Goal: Information Seeking & Learning: Learn about a topic

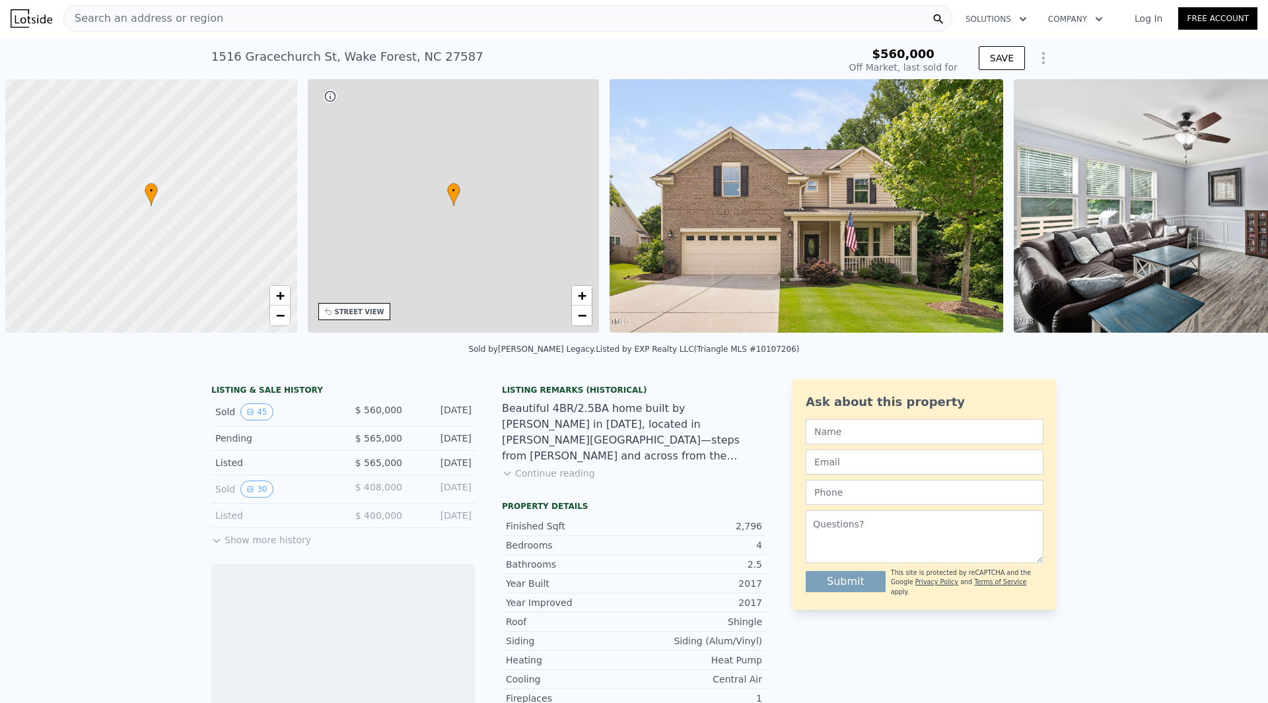
scroll to position [0, 5]
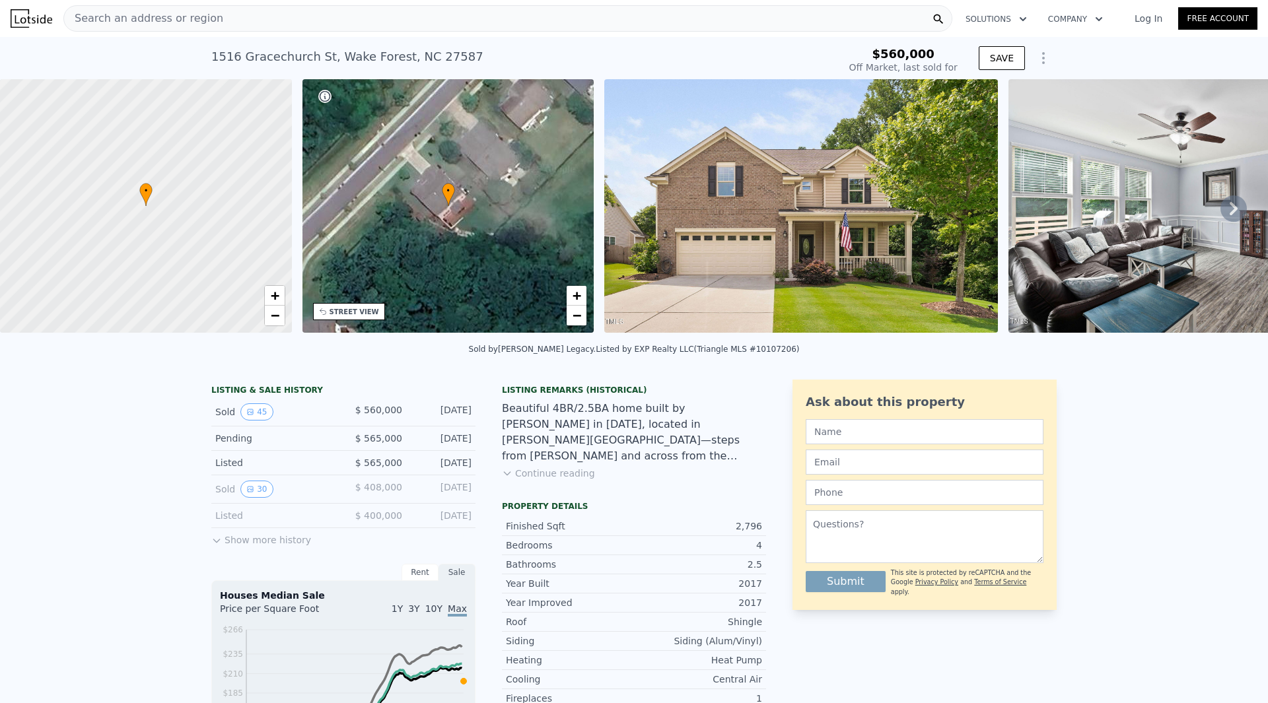
click at [1220, 210] on icon at bounding box center [1233, 208] width 26 height 26
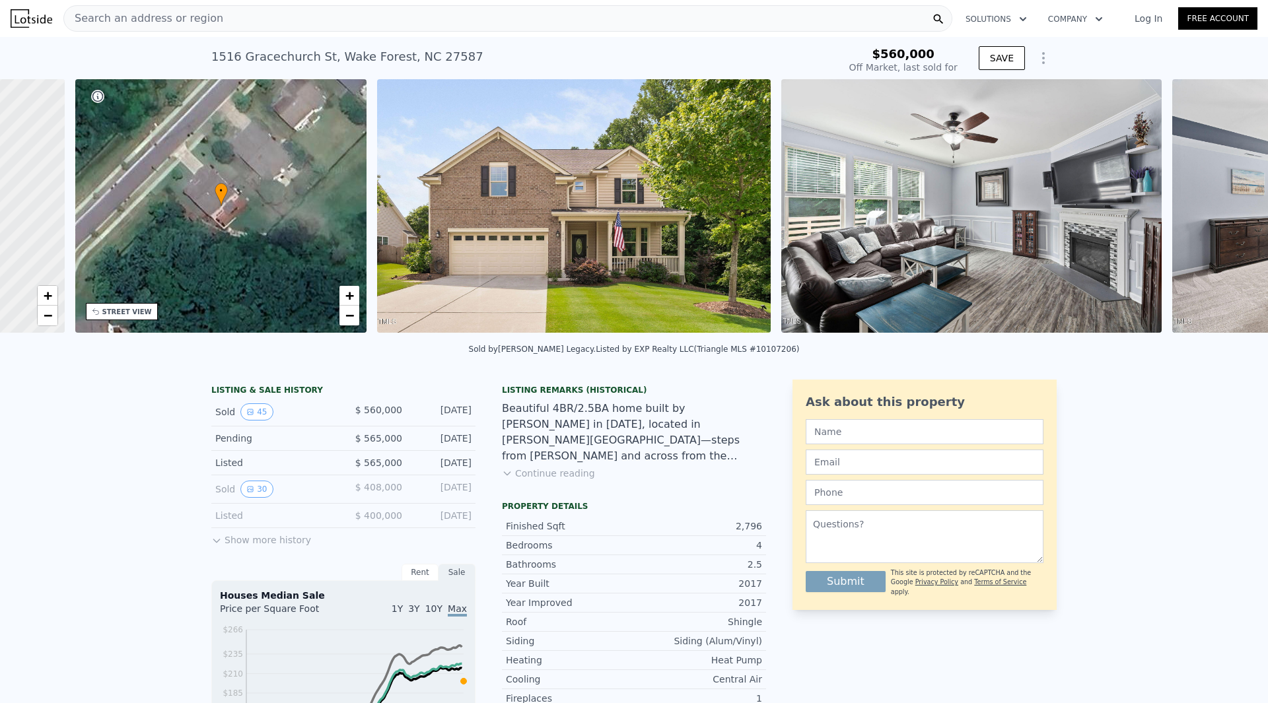
scroll to position [0, 308]
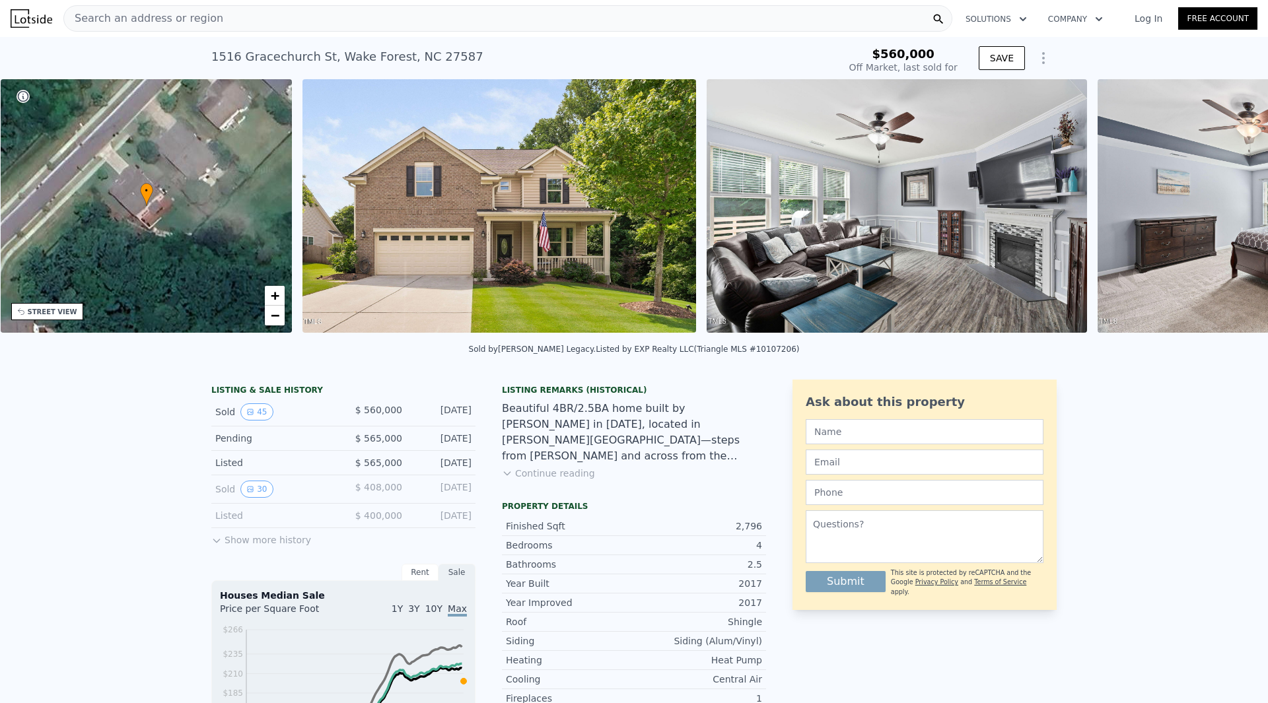
click at [1219, 210] on img at bounding box center [1285, 206] width 377 height 254
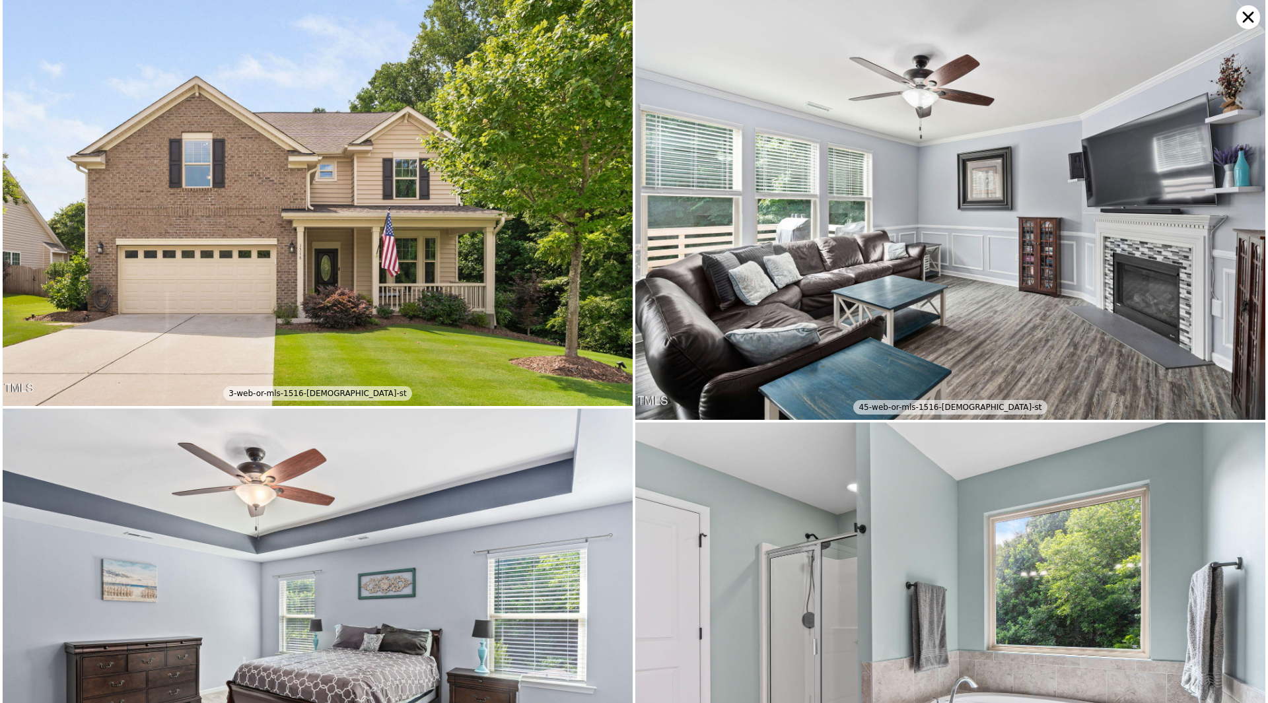
scroll to position [405, 0]
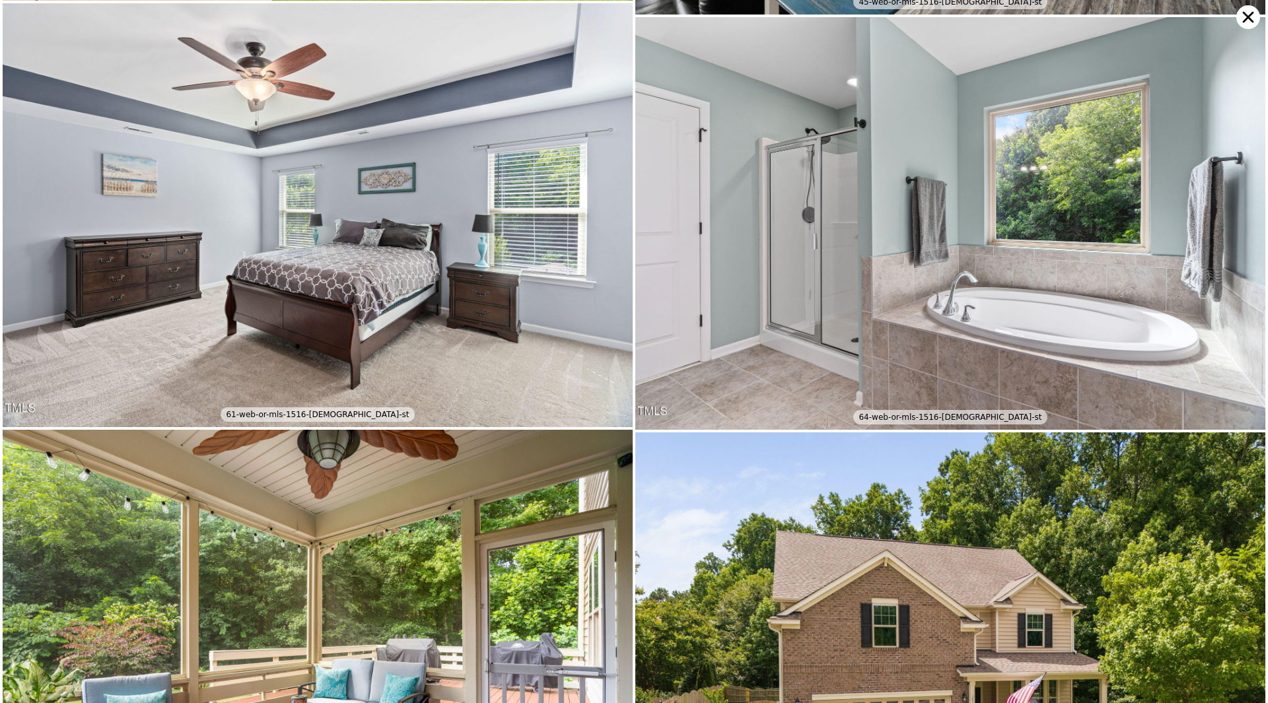
click at [1243, 10] on icon at bounding box center [1248, 17] width 24 height 24
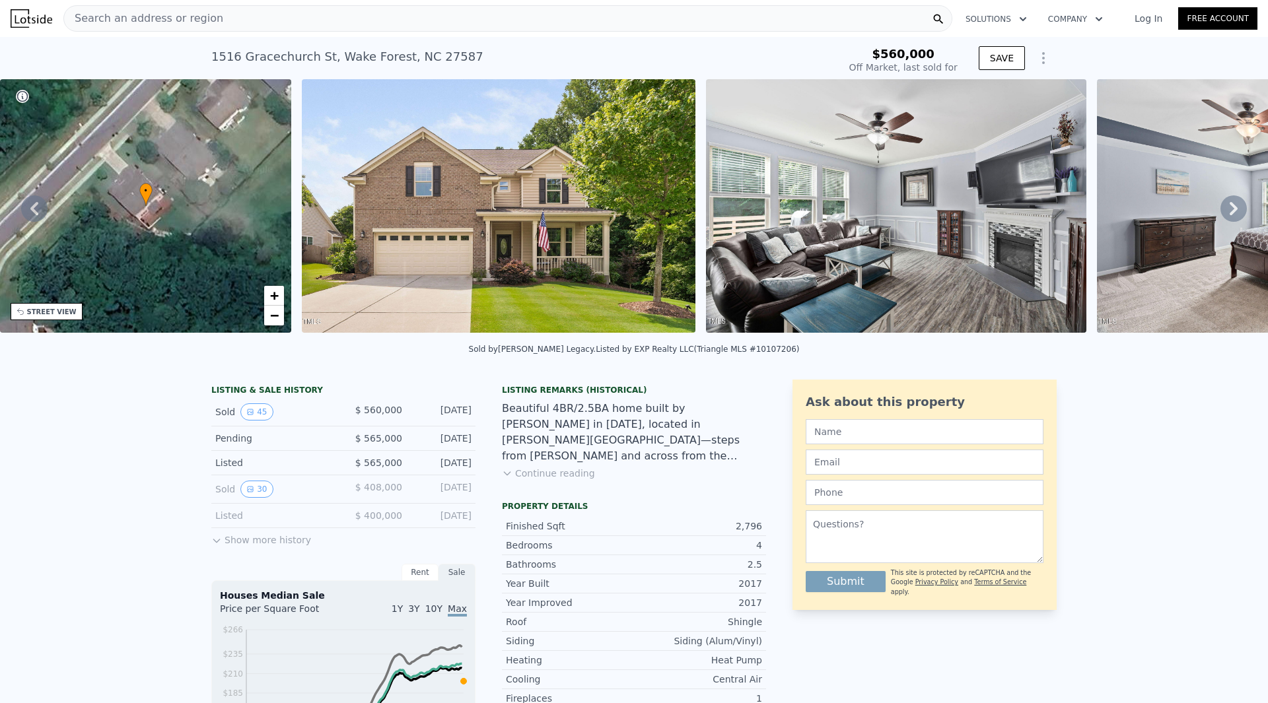
type input "$ 526,000"
type input "-$ 98,608"
click at [160, 211] on div "• + −" at bounding box center [146, 206] width 292 height 254
click at [366, 17] on div "Search an address or region" at bounding box center [507, 18] width 889 height 26
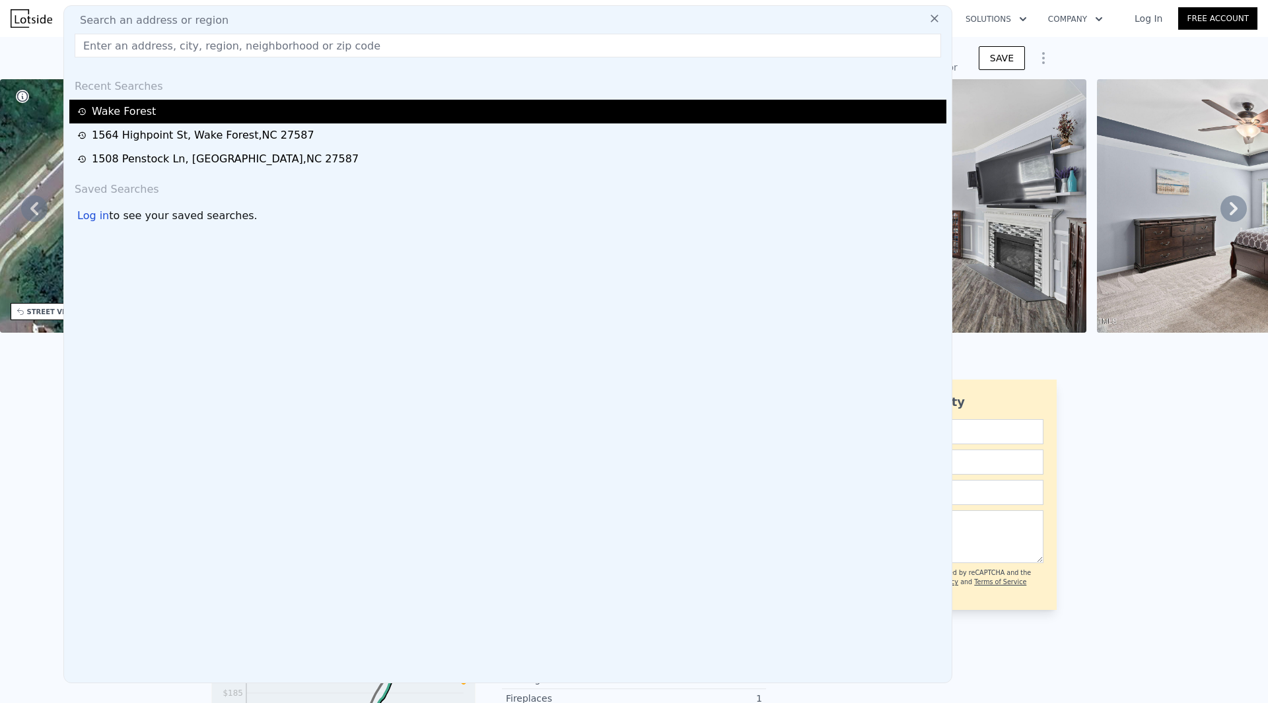
click at [172, 120] on div "Wake Forest" at bounding box center [507, 112] width 877 height 24
click at [140, 110] on div "Wake Forest" at bounding box center [509, 112] width 865 height 16
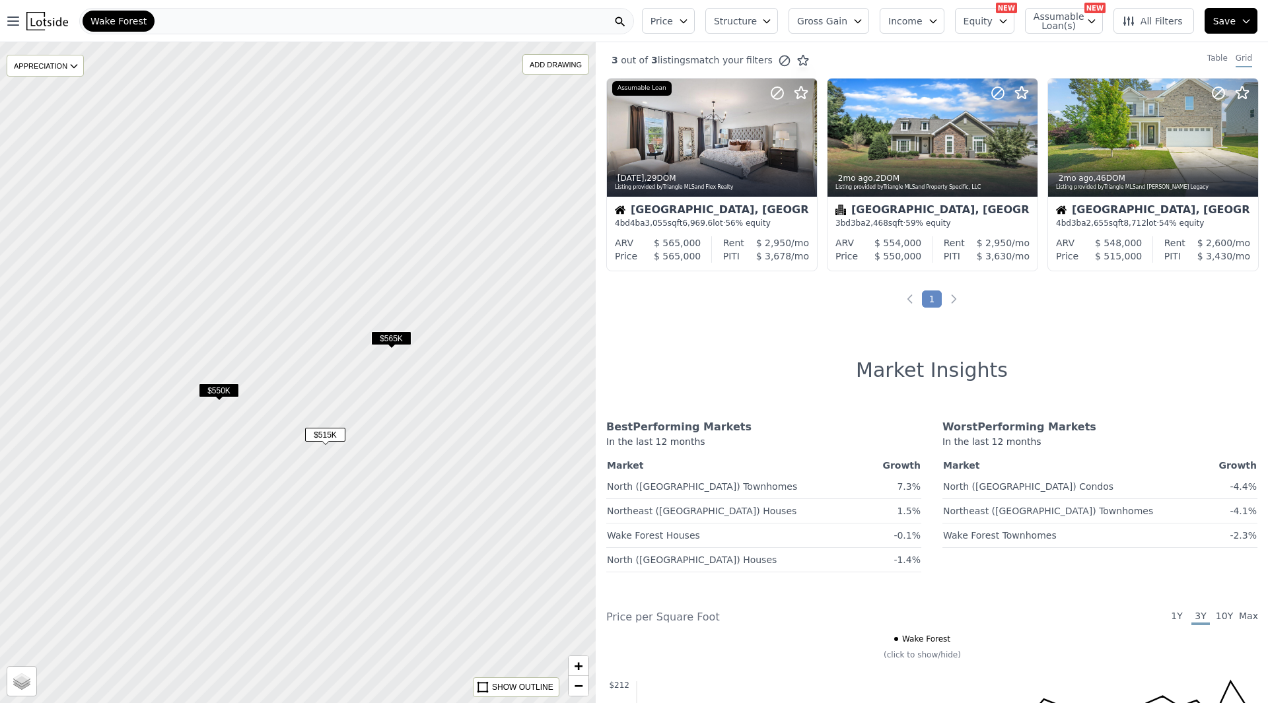
drag, startPoint x: 341, startPoint y: 560, endPoint x: 75, endPoint y: 335, distance: 348.6
click at [75, 335] on div at bounding box center [298, 372] width 714 height 793
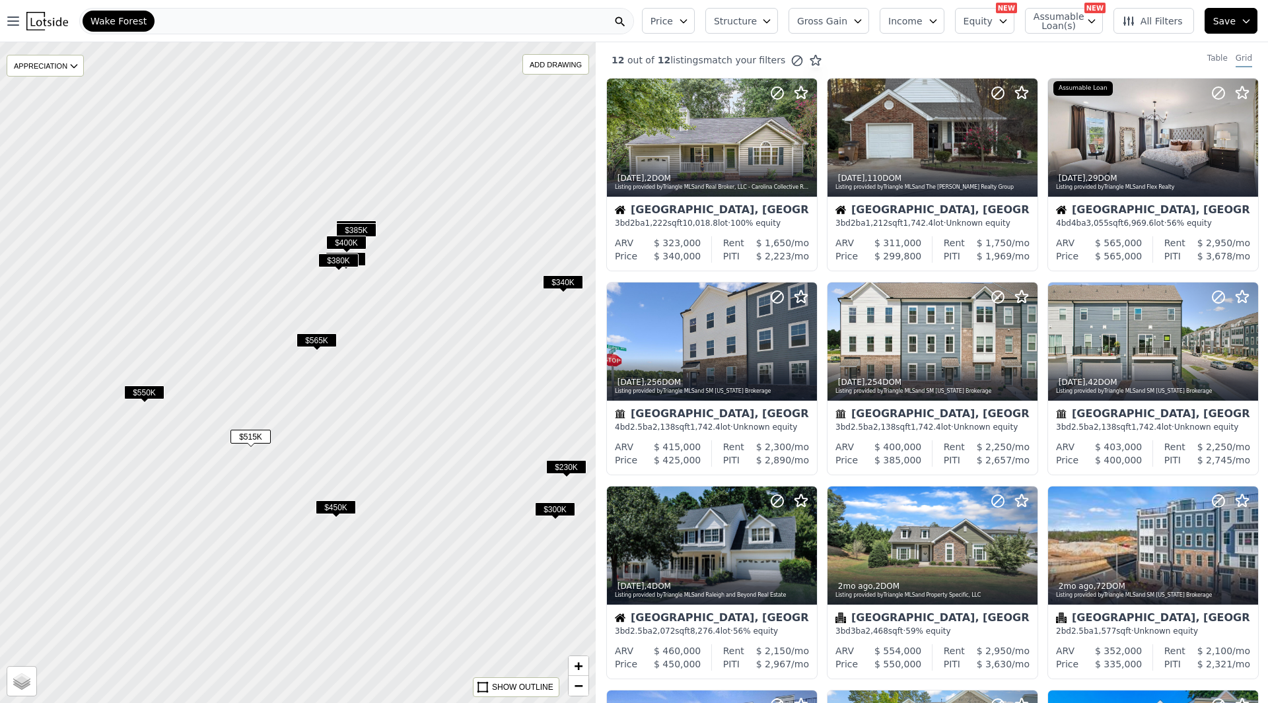
click at [316, 344] on span "$565K" at bounding box center [316, 340] width 40 height 14
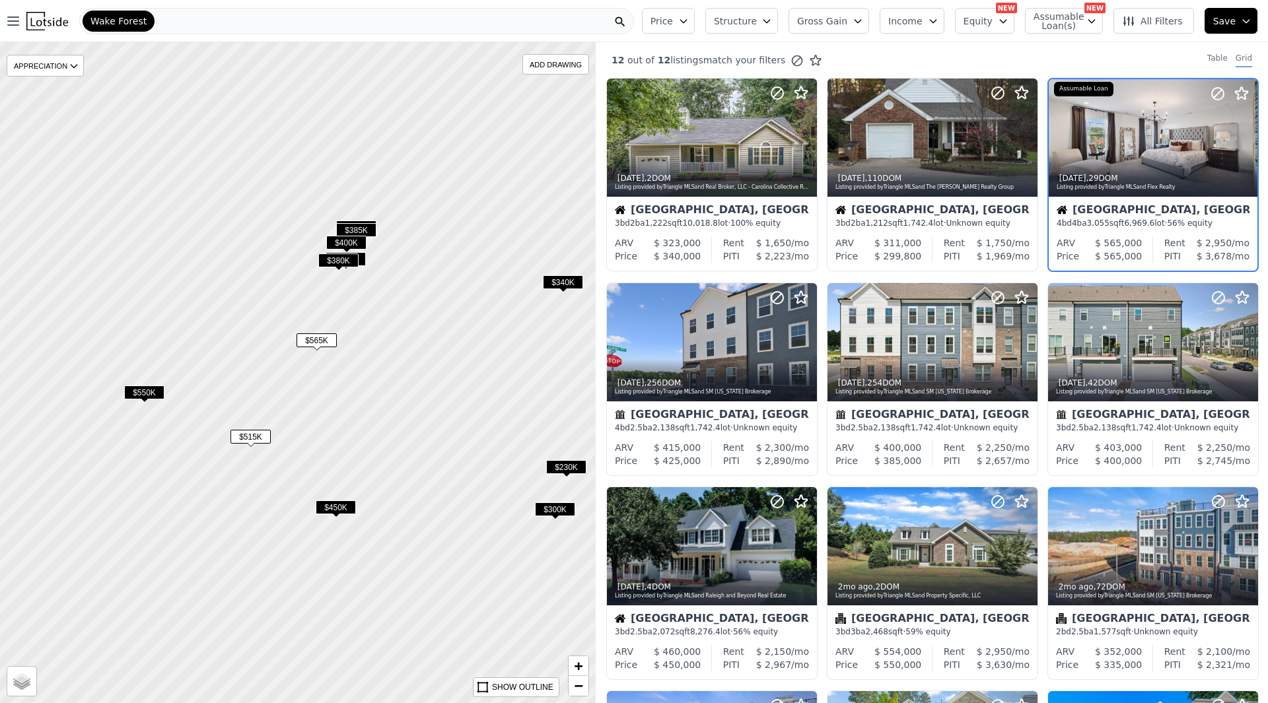
click at [325, 342] on span "$565K" at bounding box center [316, 340] width 40 height 14
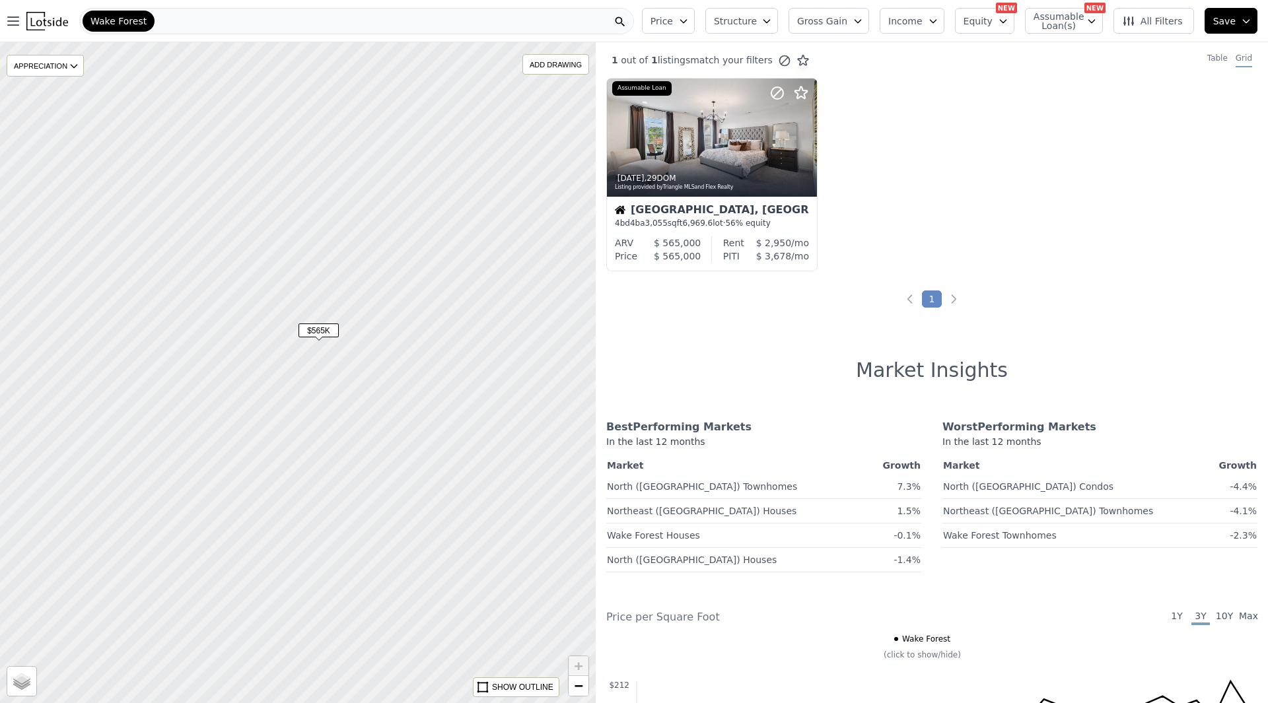
click at [317, 334] on span "$565K" at bounding box center [318, 331] width 40 height 14
click at [757, 137] on div at bounding box center [774, 121] width 85 height 85
drag, startPoint x: 296, startPoint y: 431, endPoint x: 324, endPoint y: 328, distance: 106.7
click at [320, 333] on div at bounding box center [294, 376] width 714 height 793
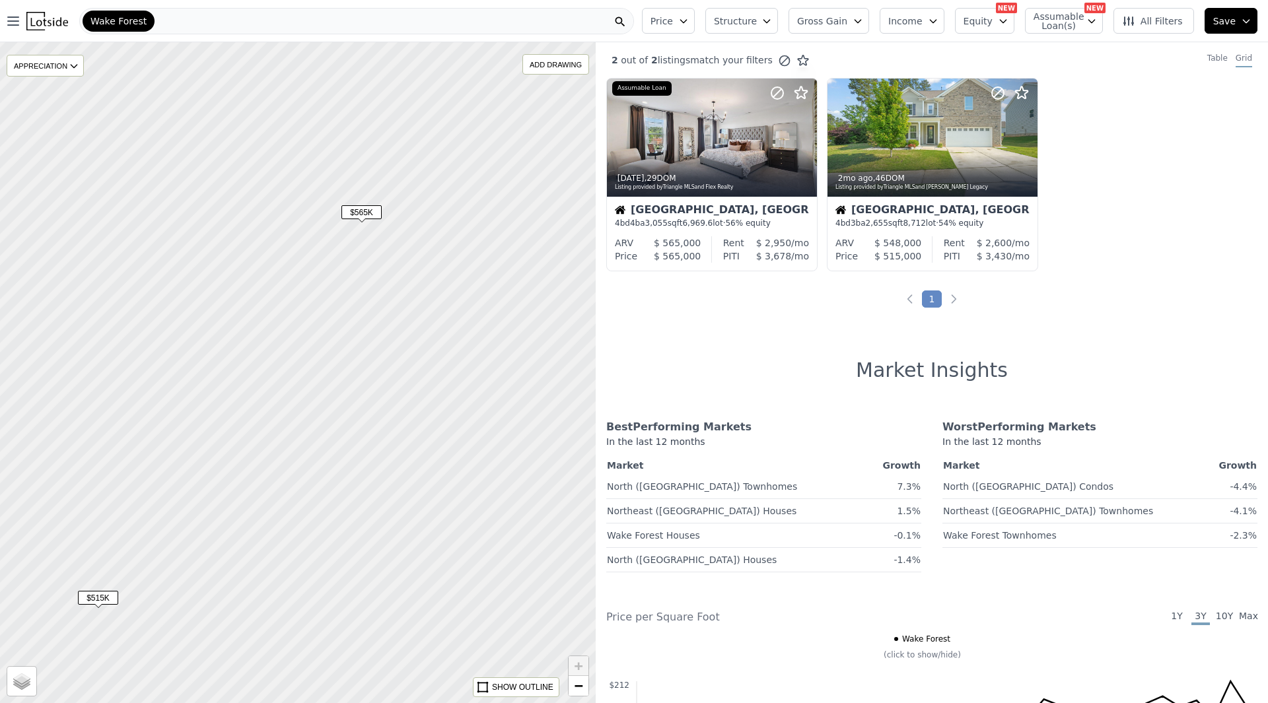
click at [346, 324] on div at bounding box center [298, 372] width 714 height 793
click at [49, 67] on div "APPRECIATION" at bounding box center [45, 66] width 77 height 22
drag, startPoint x: 51, startPoint y: 69, endPoint x: 149, endPoint y: 76, distance: 98.0
click at [52, 69] on div "APPRECIATION" at bounding box center [45, 66] width 77 height 22
click at [1103, 20] on button "Assumable Loan(s)" at bounding box center [1064, 21] width 78 height 26
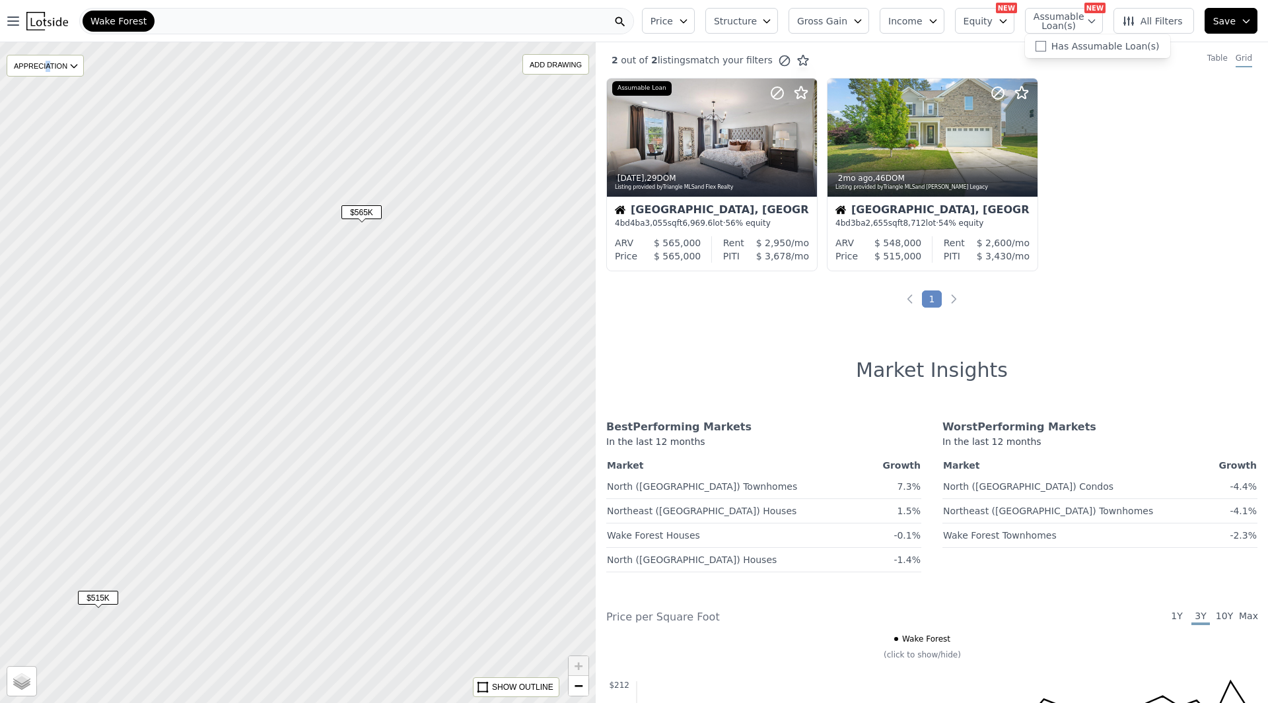
click at [1097, 26] on icon "button" at bounding box center [1091, 21] width 11 height 11
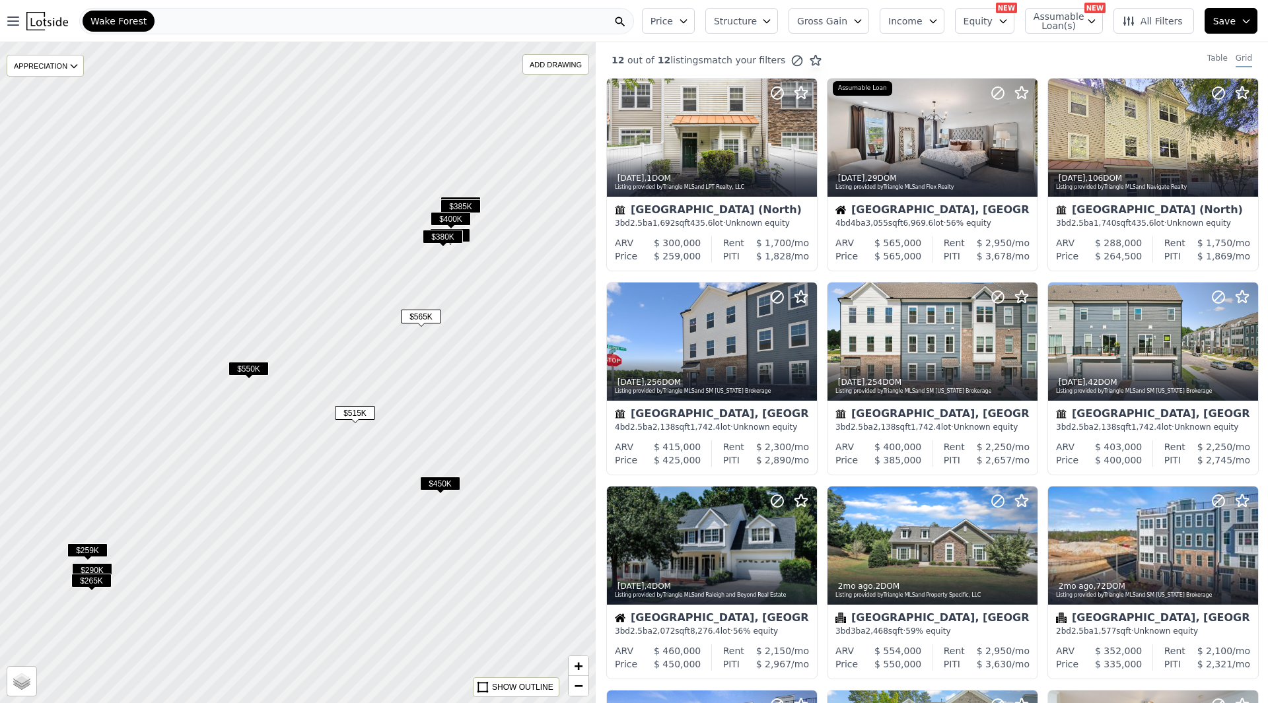
click at [1172, 20] on span "All Filters" at bounding box center [1152, 21] width 61 height 13
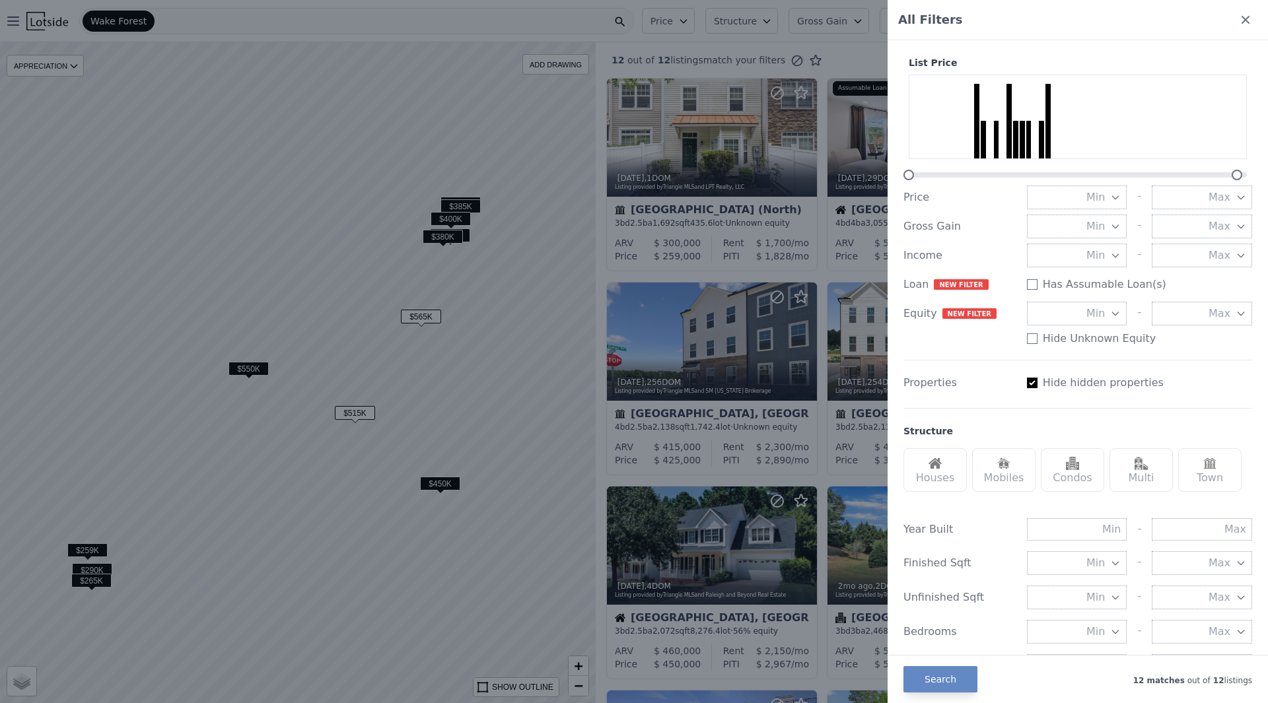
click at [1053, 388] on label "Hide hidden properties" at bounding box center [1103, 383] width 121 height 16
click at [1021, 378] on div "Properties Hide hidden properties" at bounding box center [1077, 383] width 349 height 24
click at [1030, 384] on input "Has Assumable Loan(s)" at bounding box center [1032, 383] width 11 height 11
checkbox input "false"
click at [954, 678] on button "Search" at bounding box center [940, 679] width 74 height 26
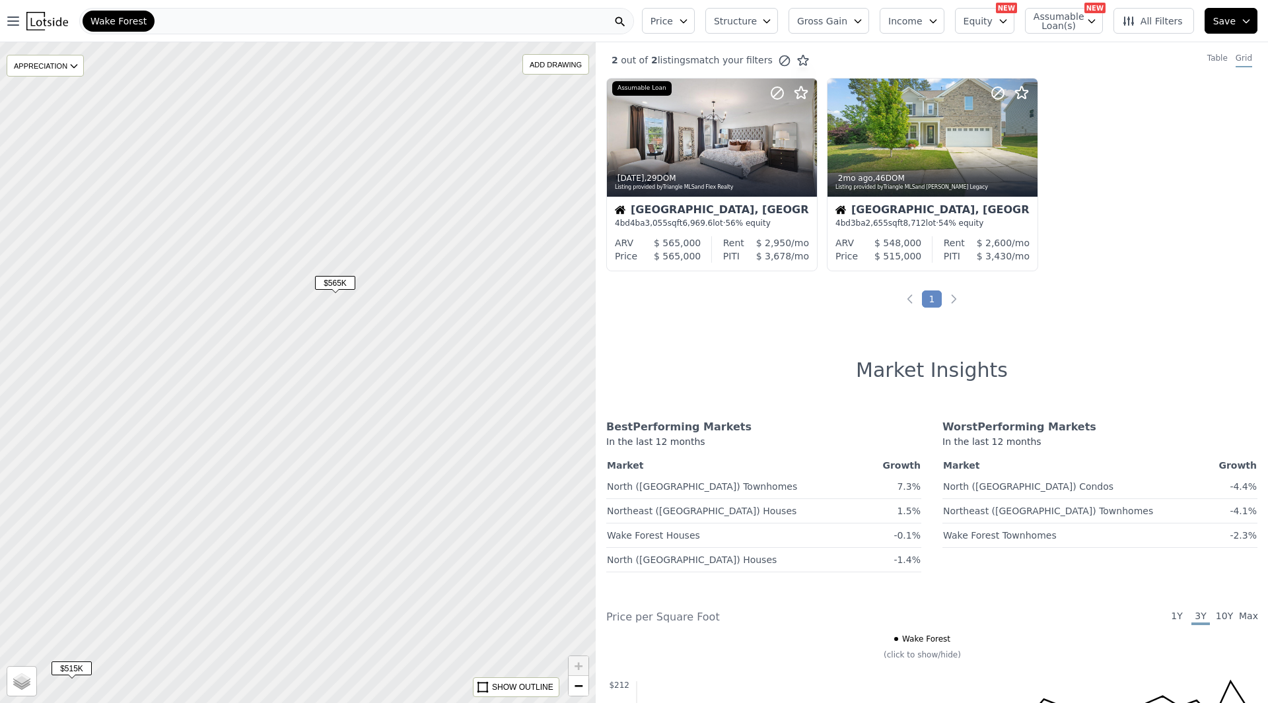
click at [682, 28] on button "Price" at bounding box center [668, 21] width 53 height 26
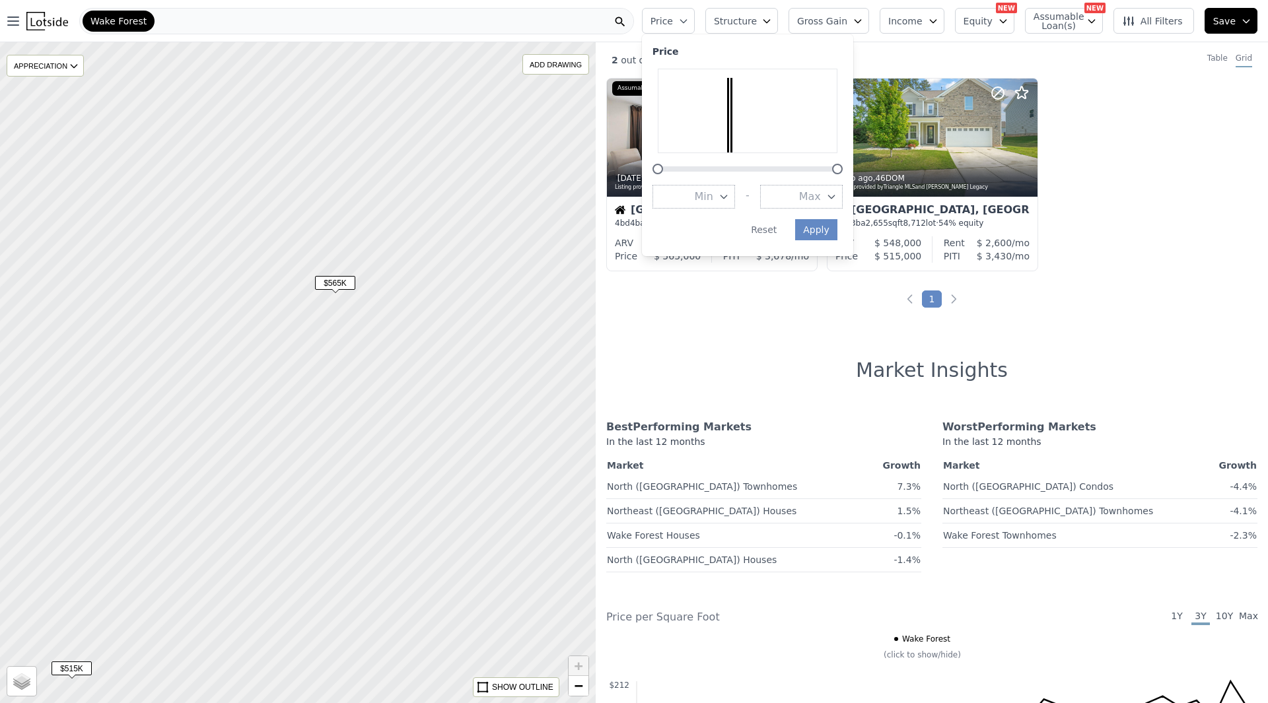
click at [684, 28] on button "Price" at bounding box center [668, 21] width 53 height 26
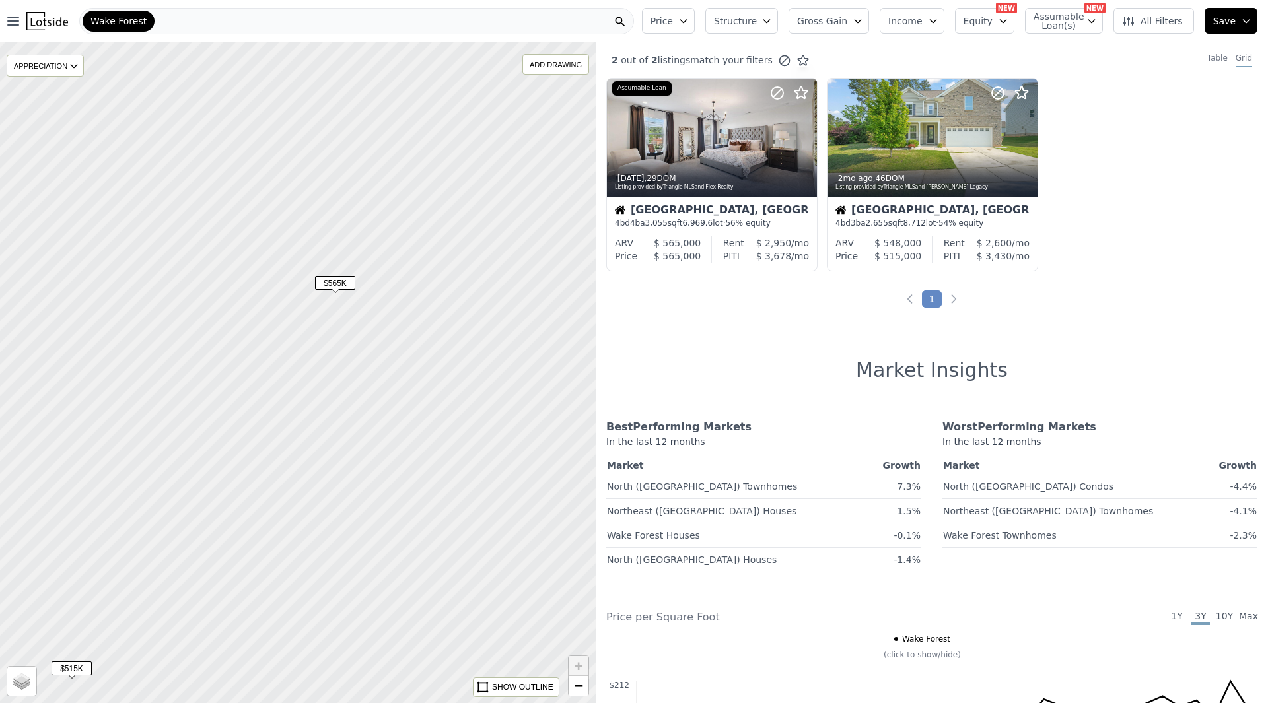
click at [778, 27] on button "Structure" at bounding box center [741, 21] width 73 height 26
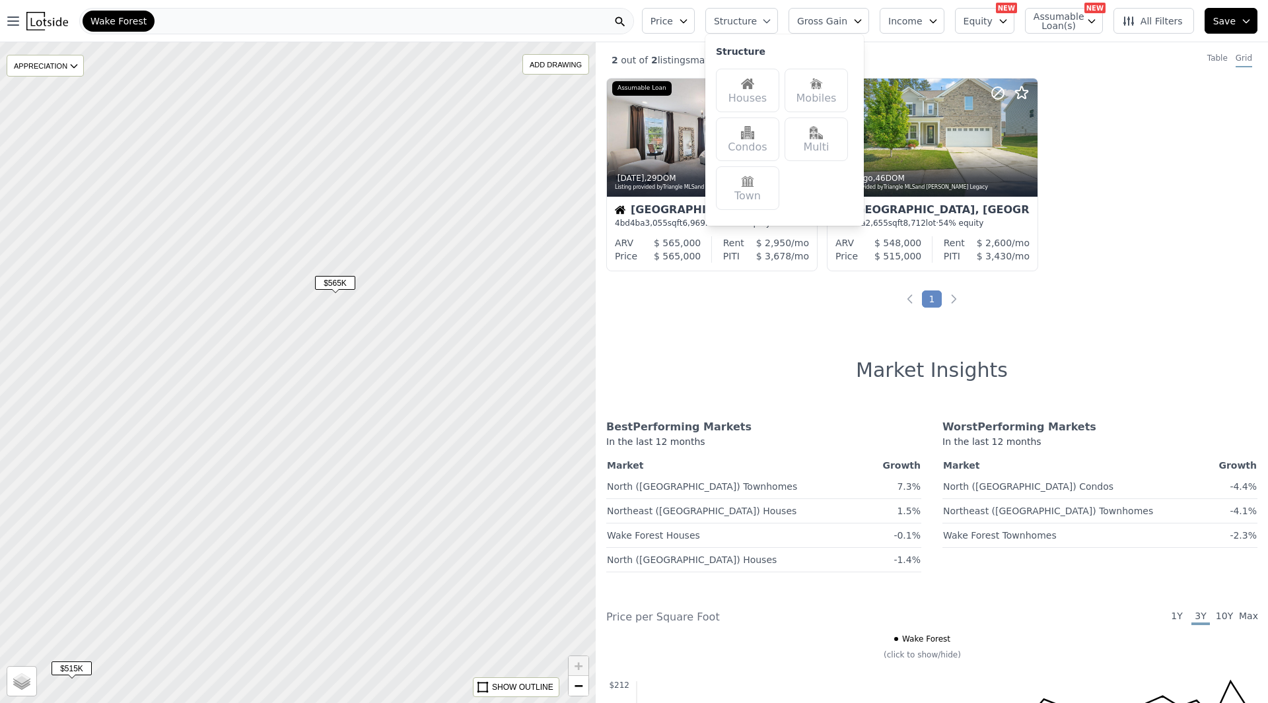
click at [778, 27] on button "Structure" at bounding box center [741, 21] width 73 height 26
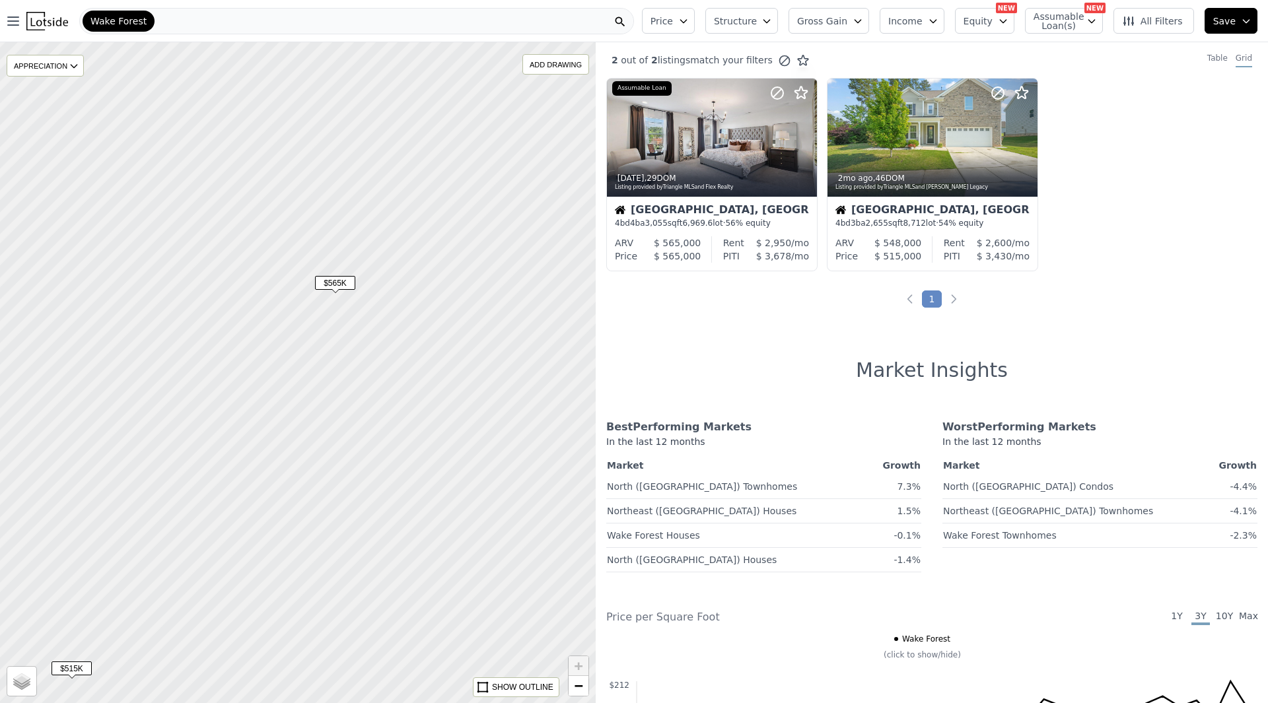
click at [820, 20] on span "Gross Gain" at bounding box center [822, 21] width 50 height 13
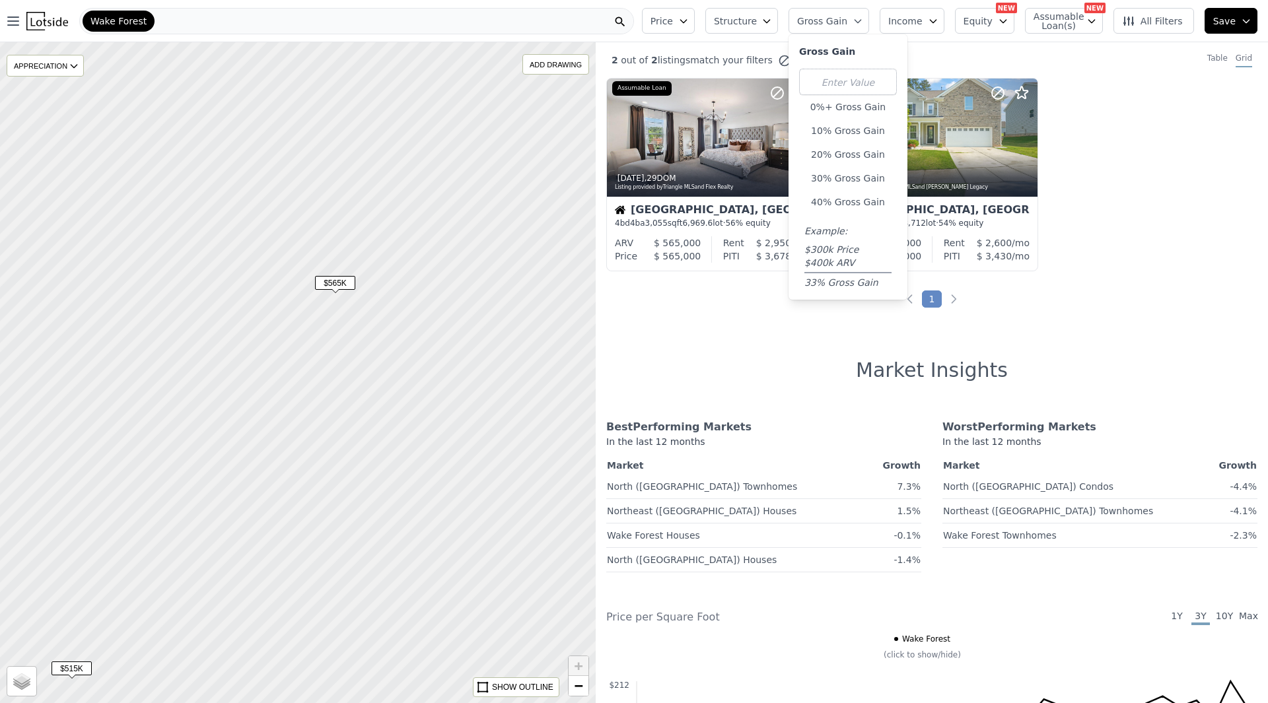
click at [829, 17] on span "Gross Gain" at bounding box center [822, 21] width 50 height 13
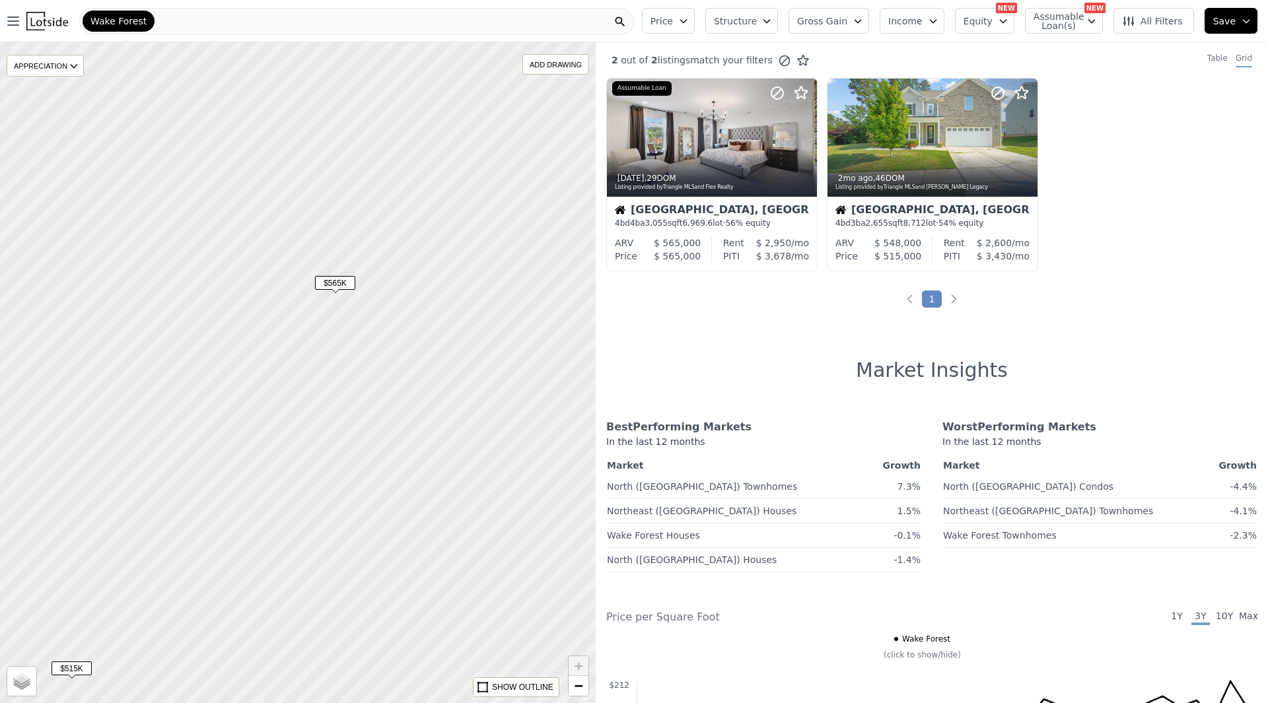
click at [911, 12] on button "Income" at bounding box center [912, 21] width 65 height 26
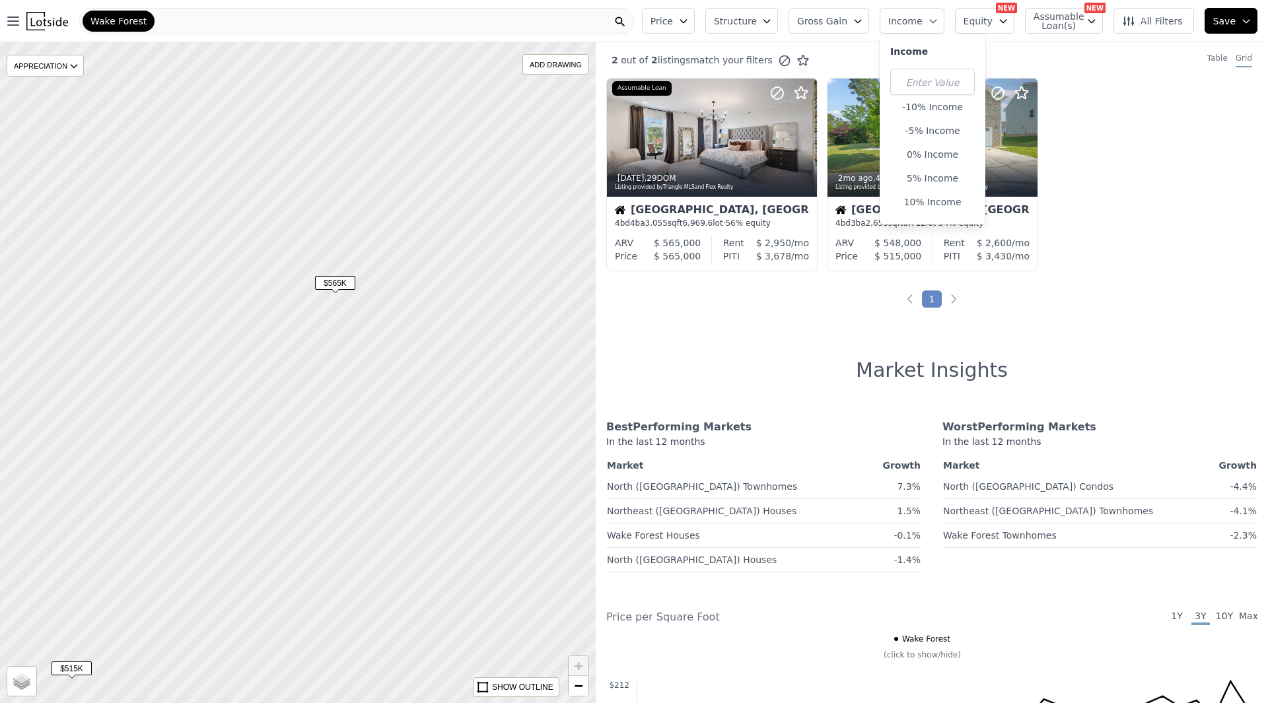
click at [919, 13] on button "Income" at bounding box center [912, 21] width 65 height 26
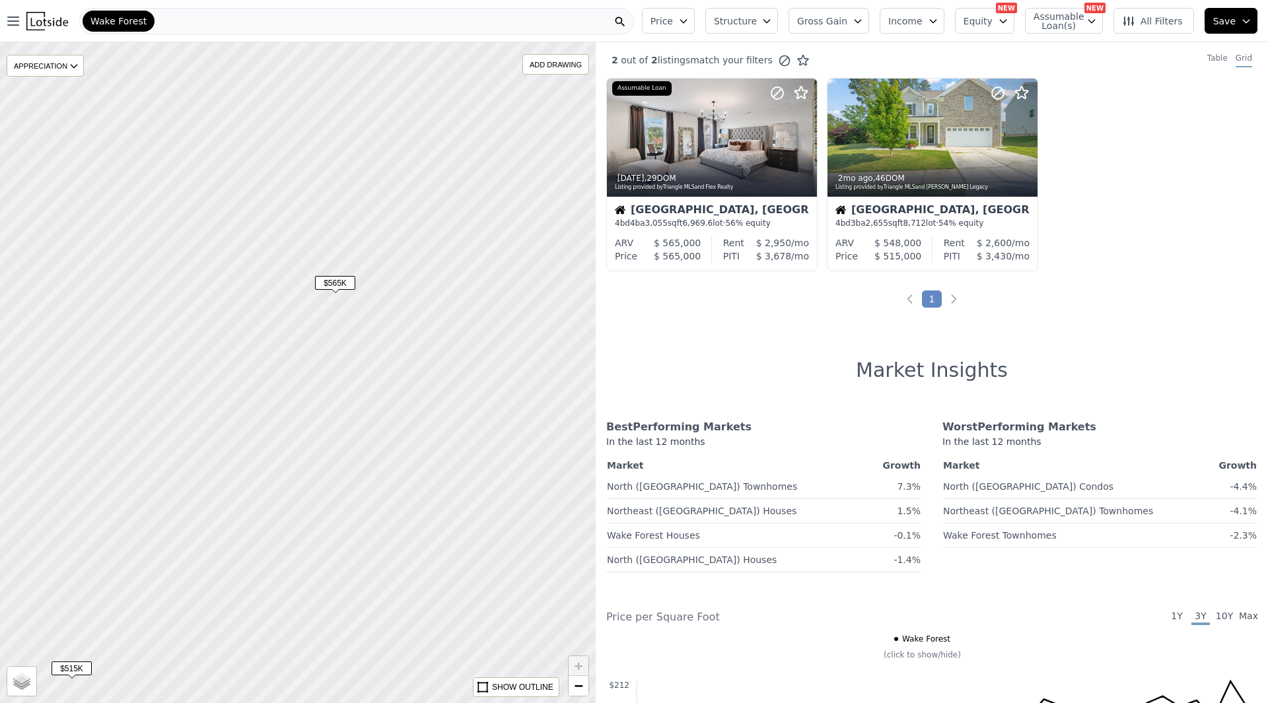
drag, startPoint x: 973, startPoint y: 20, endPoint x: 985, endPoint y: 24, distance: 11.9
click at [977, 21] on span "Equity" at bounding box center [977, 21] width 29 height 13
click at [992, 22] on span "Equity" at bounding box center [977, 21] width 29 height 13
click at [1061, 25] on span "Assumable Loan(s)" at bounding box center [1054, 21] width 42 height 18
click at [1152, 18] on span "All Filters" at bounding box center [1152, 21] width 61 height 13
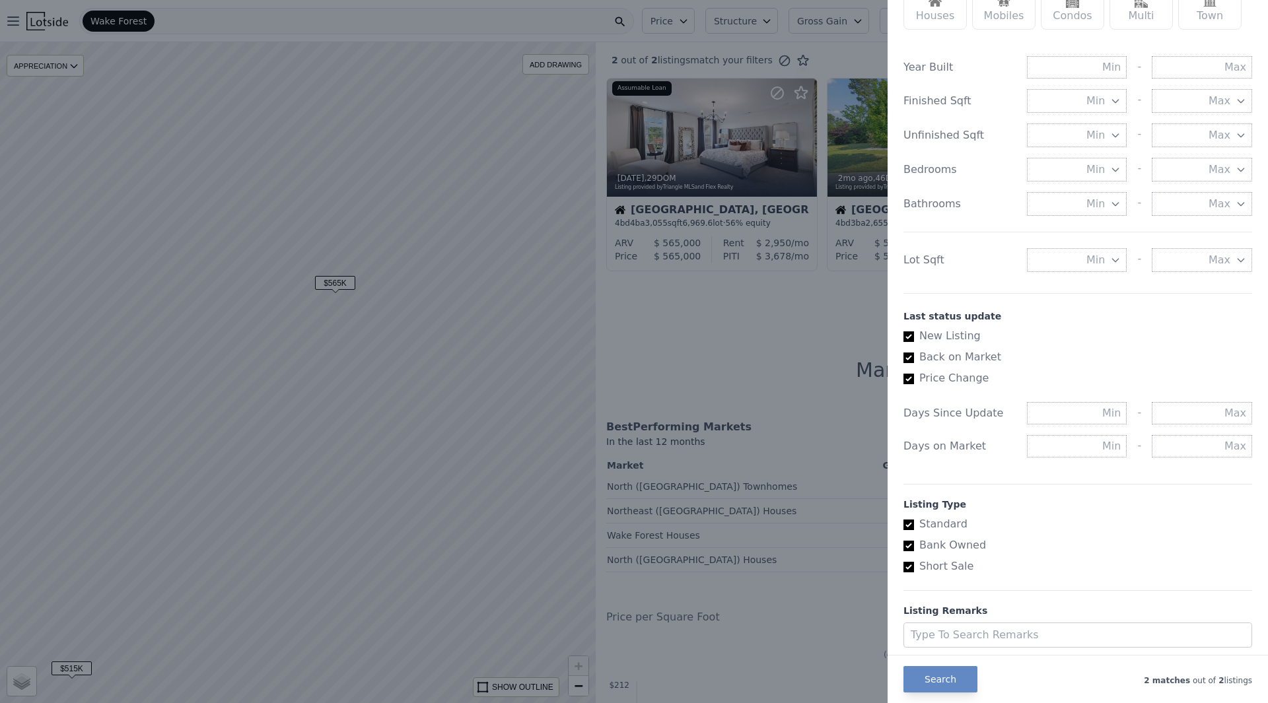
scroll to position [502, 0]
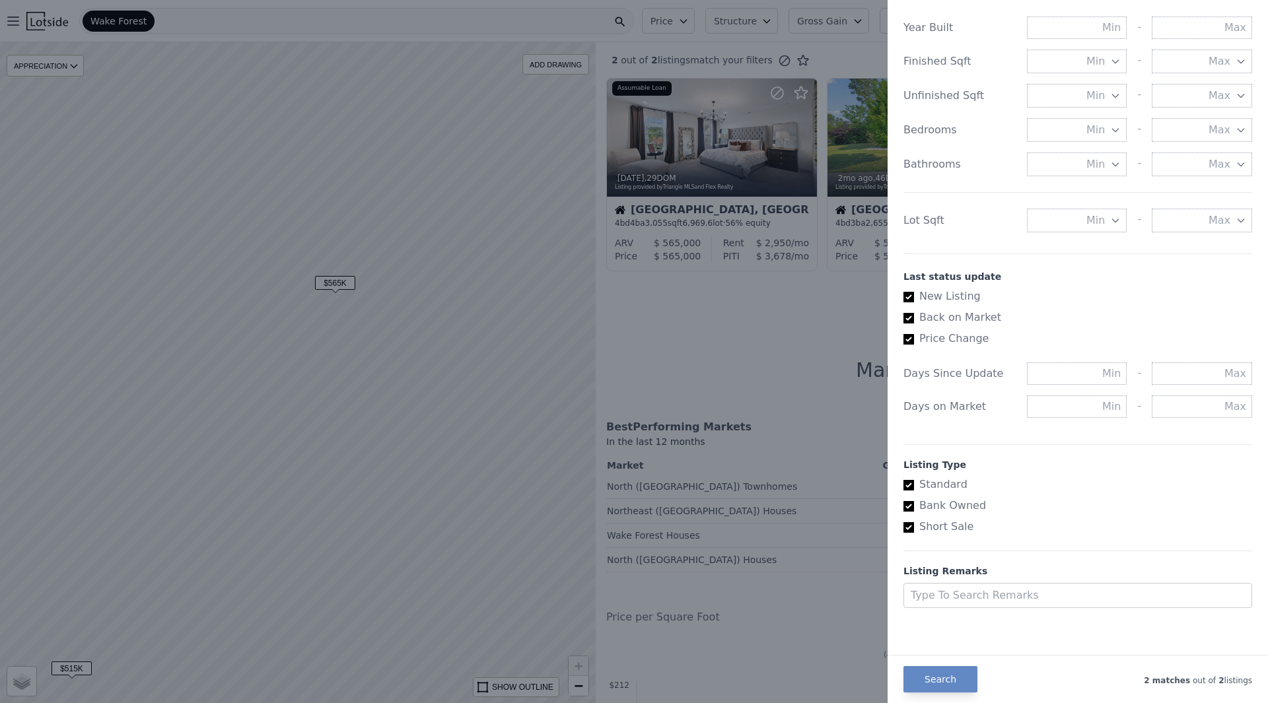
click at [841, 574] on div at bounding box center [634, 351] width 1268 height 703
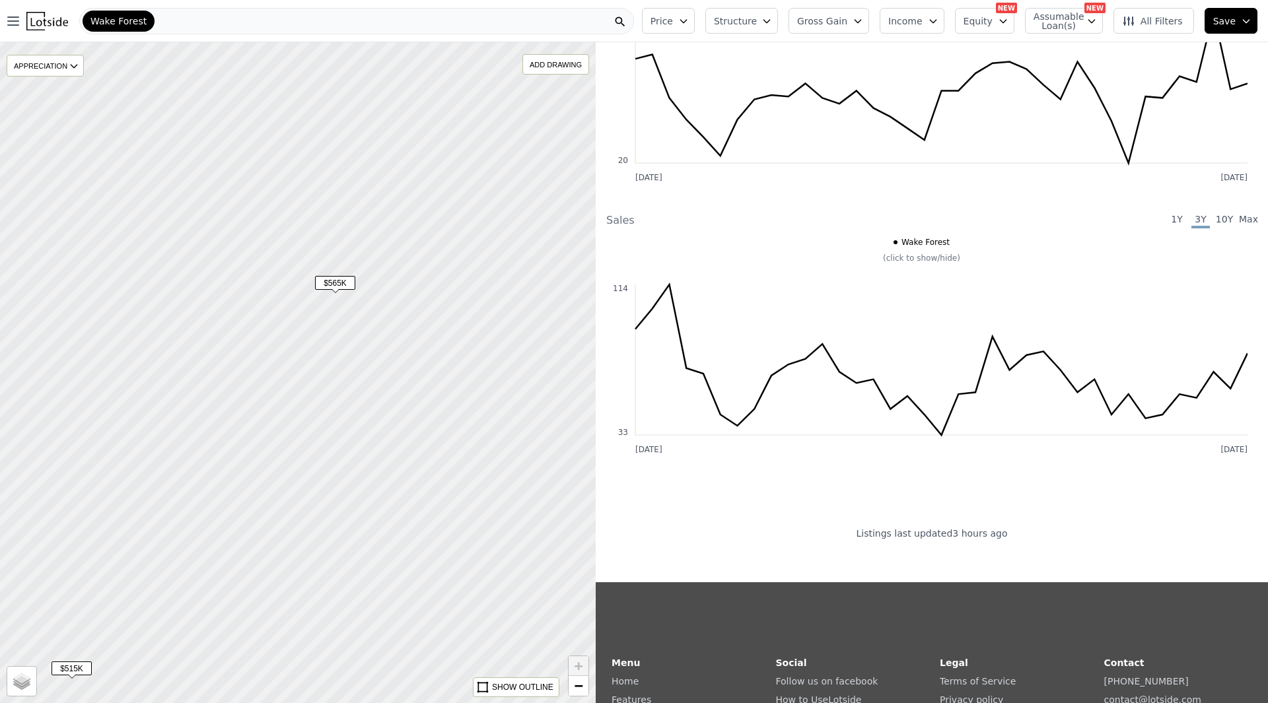
scroll to position [0, 0]
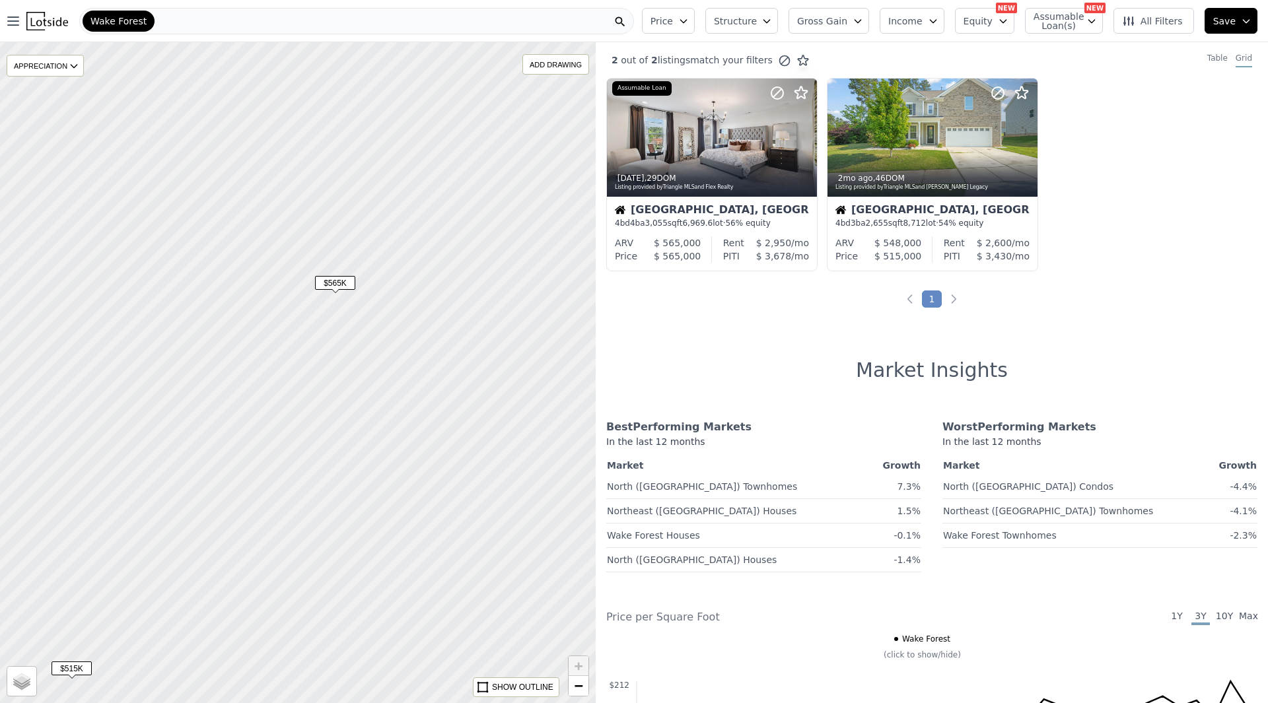
drag, startPoint x: 192, startPoint y: 21, endPoint x: 172, endPoint y: 17, distance: 21.0
click at [172, 17] on div "Wake Forest" at bounding box center [356, 21] width 555 height 26
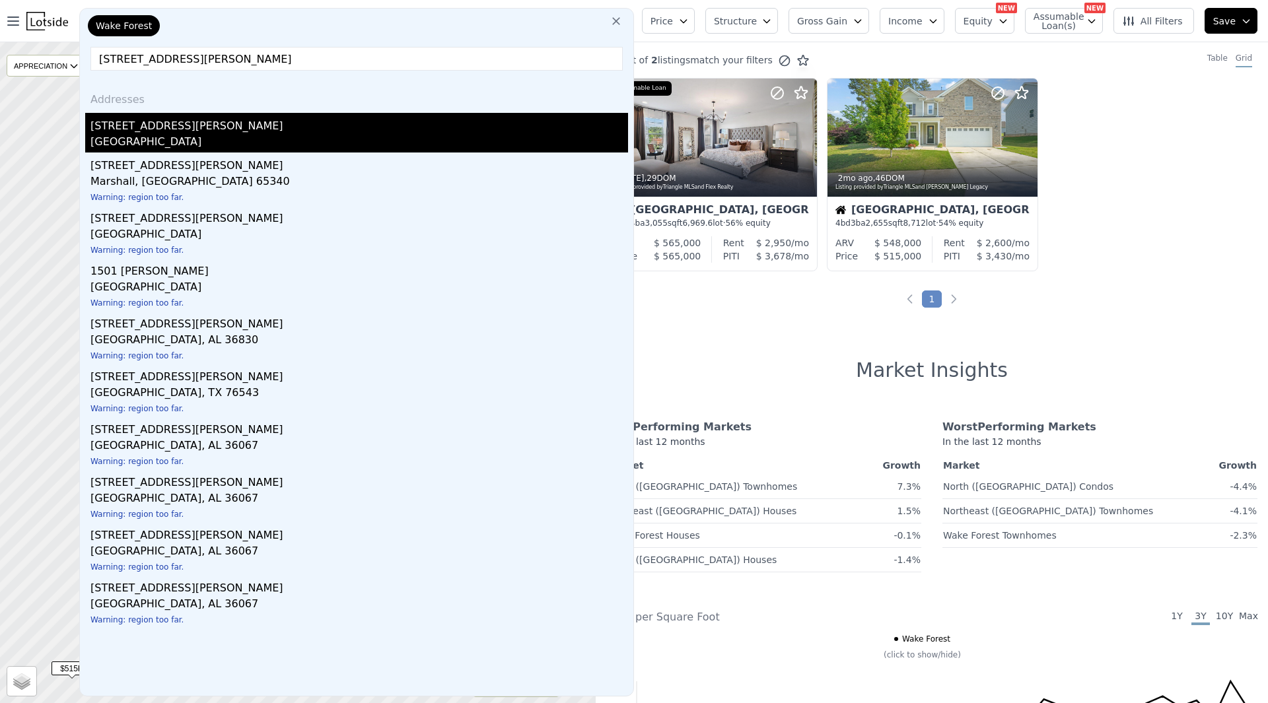
type input "1501 Reynolds Mill Rd"
click at [233, 123] on div "1501 Reynolds Mill Rd" at bounding box center [359, 123] width 538 height 21
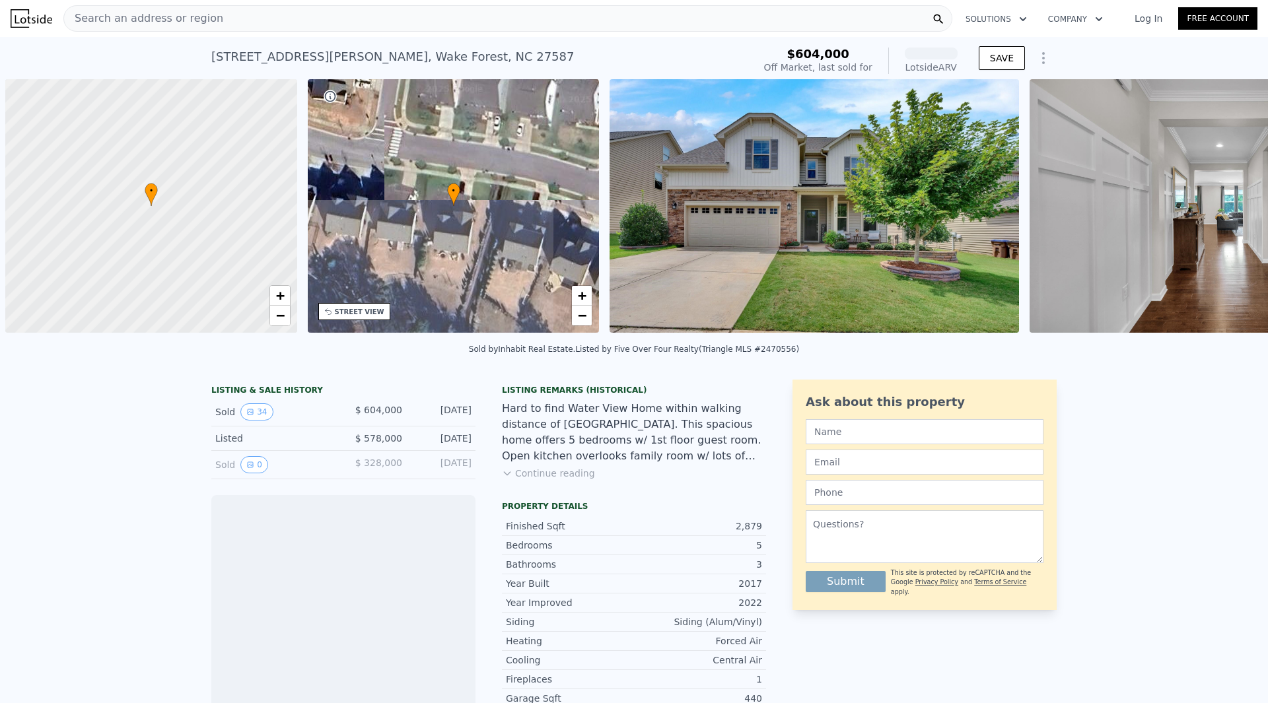
scroll to position [0, 5]
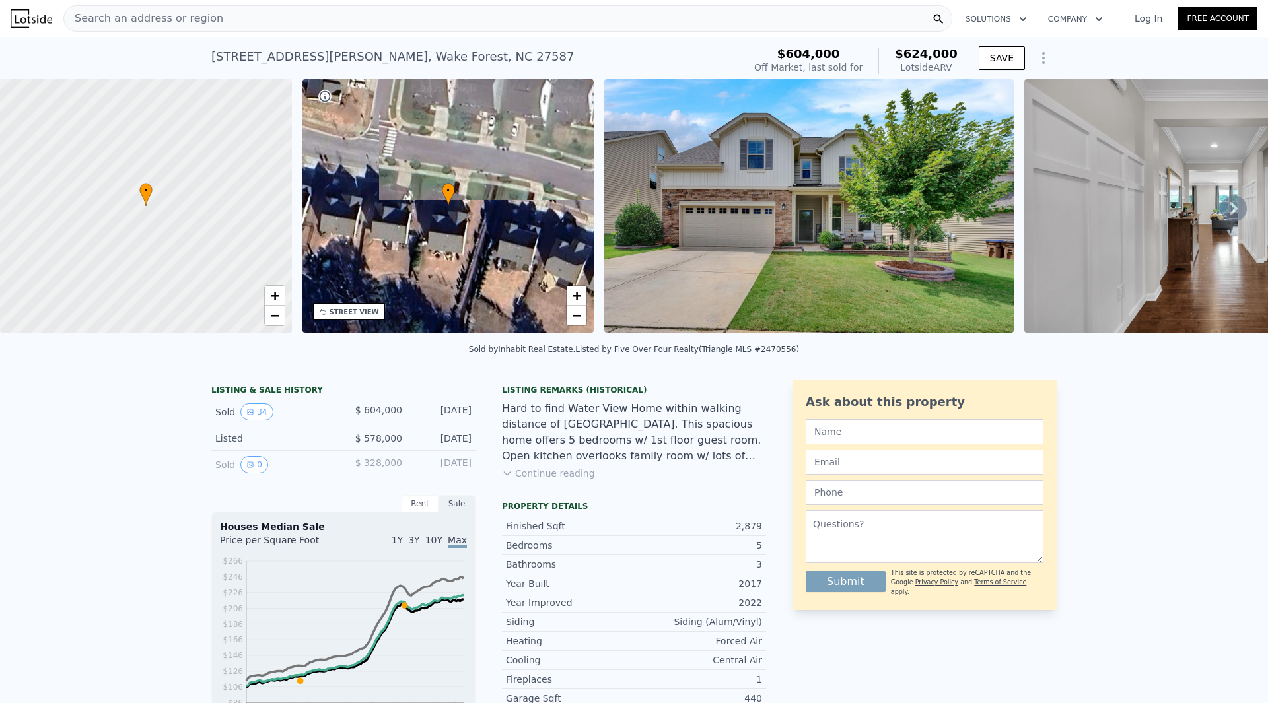
click at [759, 253] on img at bounding box center [808, 206] width 409 height 254
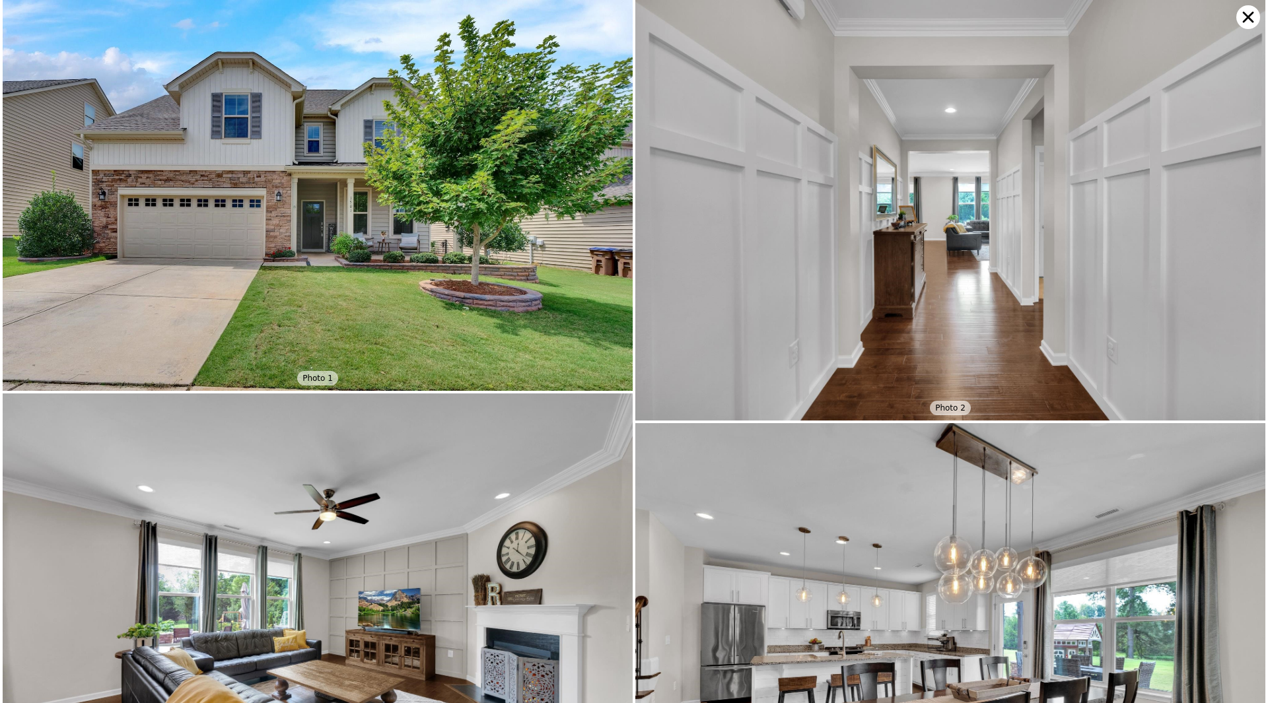
click at [1237, 17] on icon at bounding box center [1248, 17] width 24 height 24
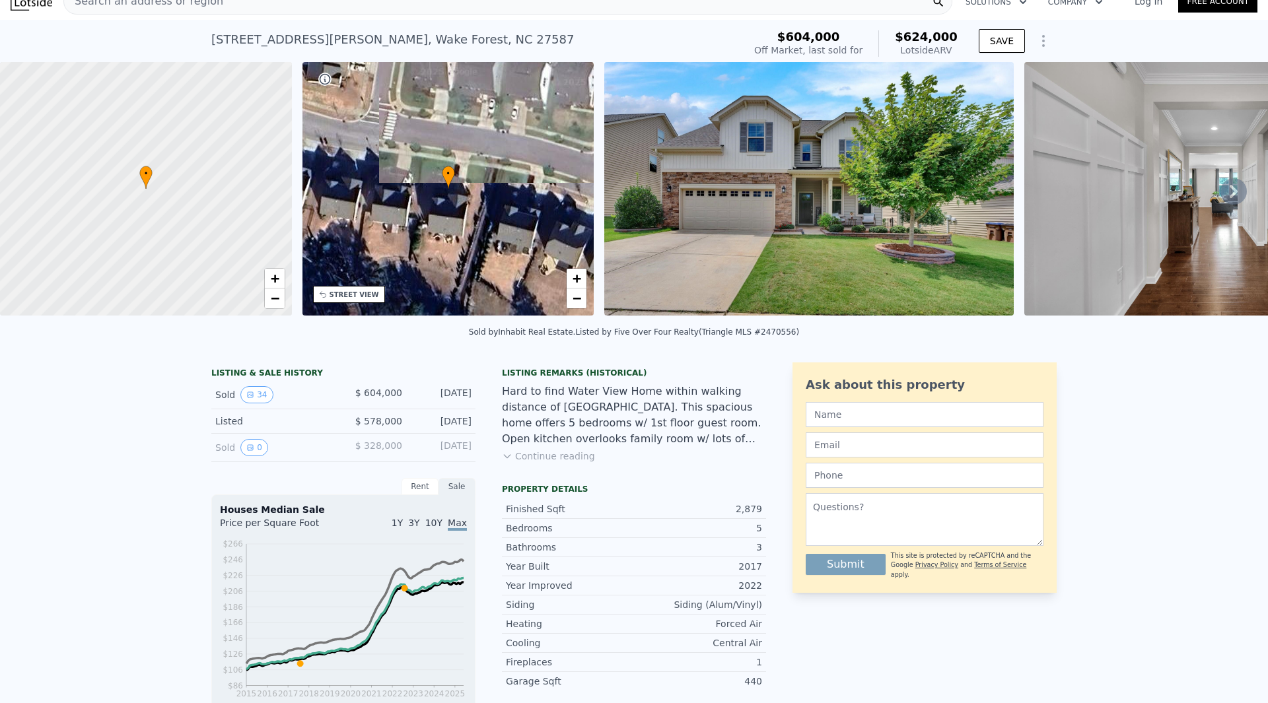
scroll to position [5, 0]
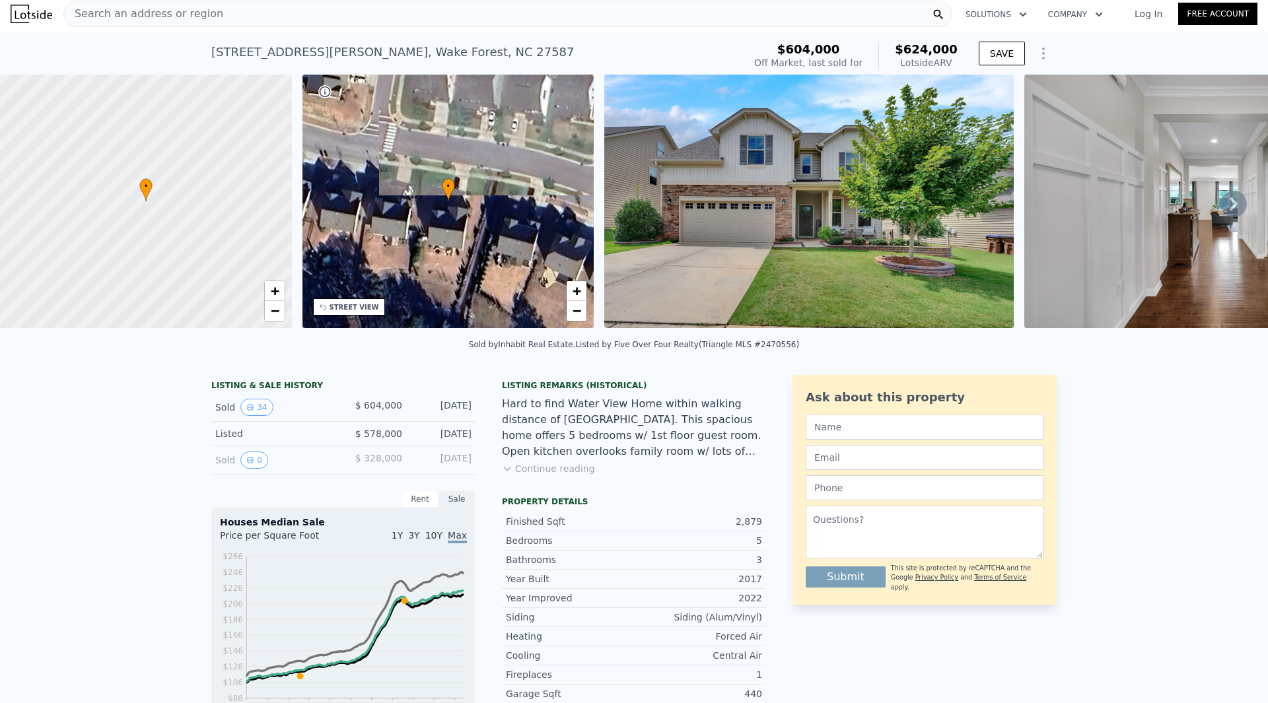
click at [688, 168] on img at bounding box center [808, 202] width 409 height 254
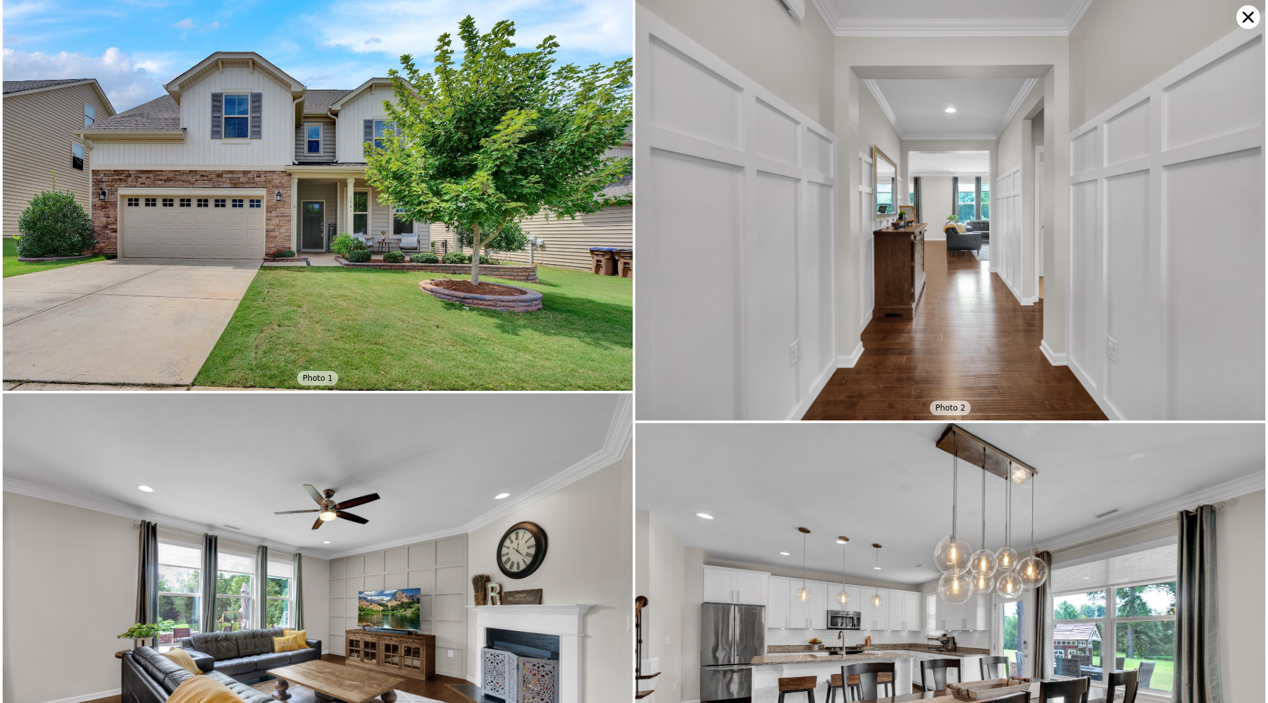
click at [429, 262] on img at bounding box center [318, 195] width 630 height 391
click at [455, 258] on img at bounding box center [318, 195] width 630 height 391
click at [968, 240] on img at bounding box center [950, 210] width 630 height 421
click at [341, 303] on img at bounding box center [318, 195] width 630 height 391
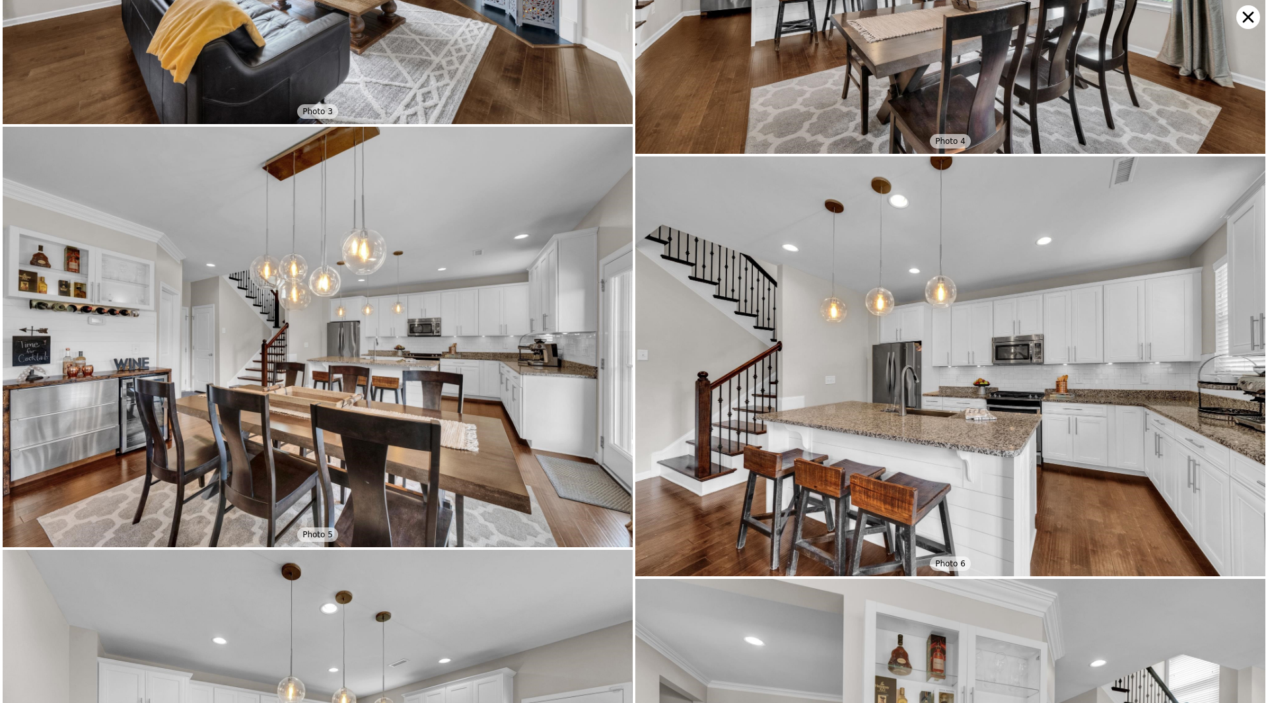
scroll to position [811, 0]
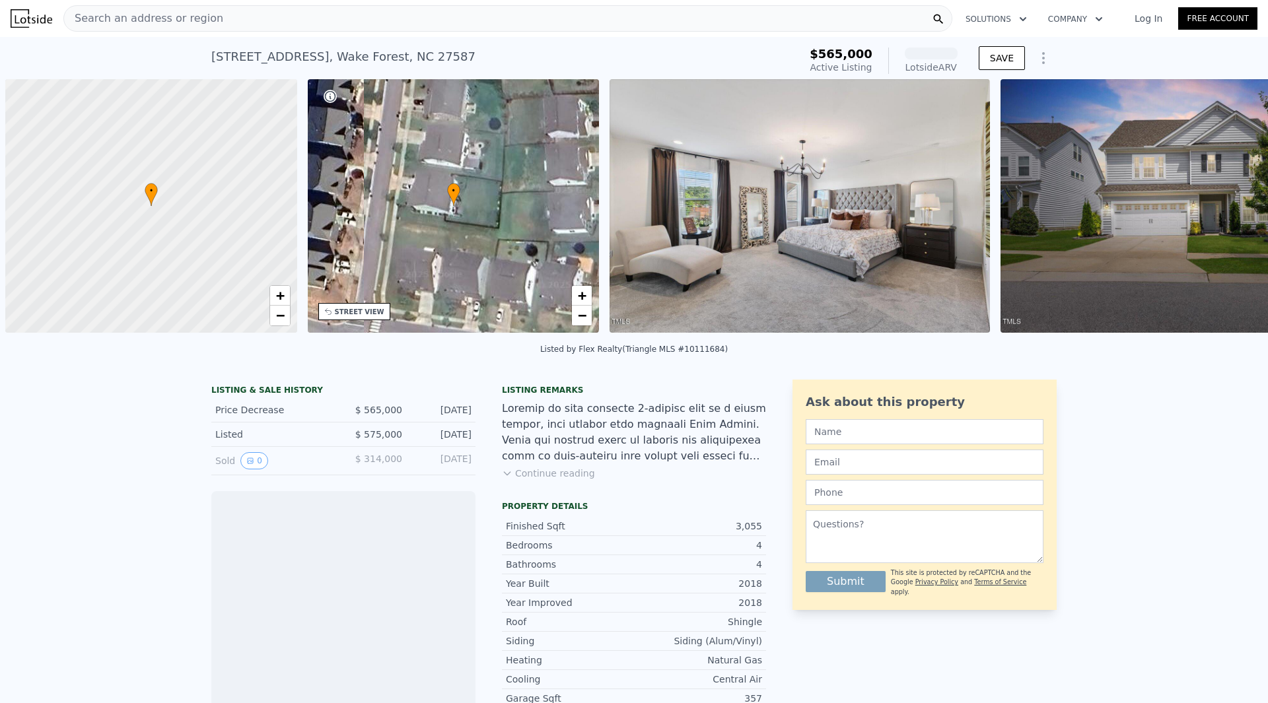
scroll to position [0, 5]
